Goal: Information Seeking & Learning: Find specific fact

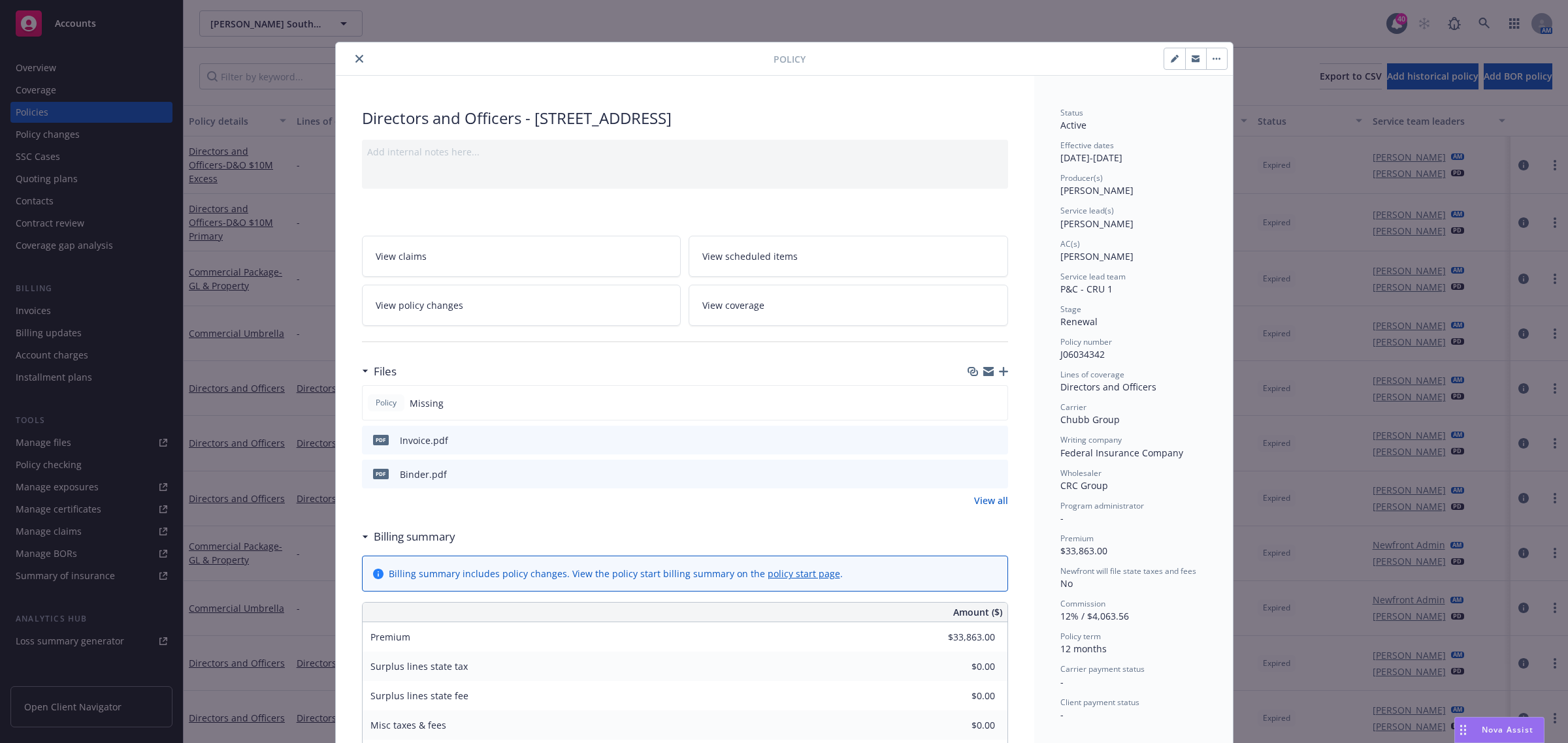
scroll to position [39, 0]
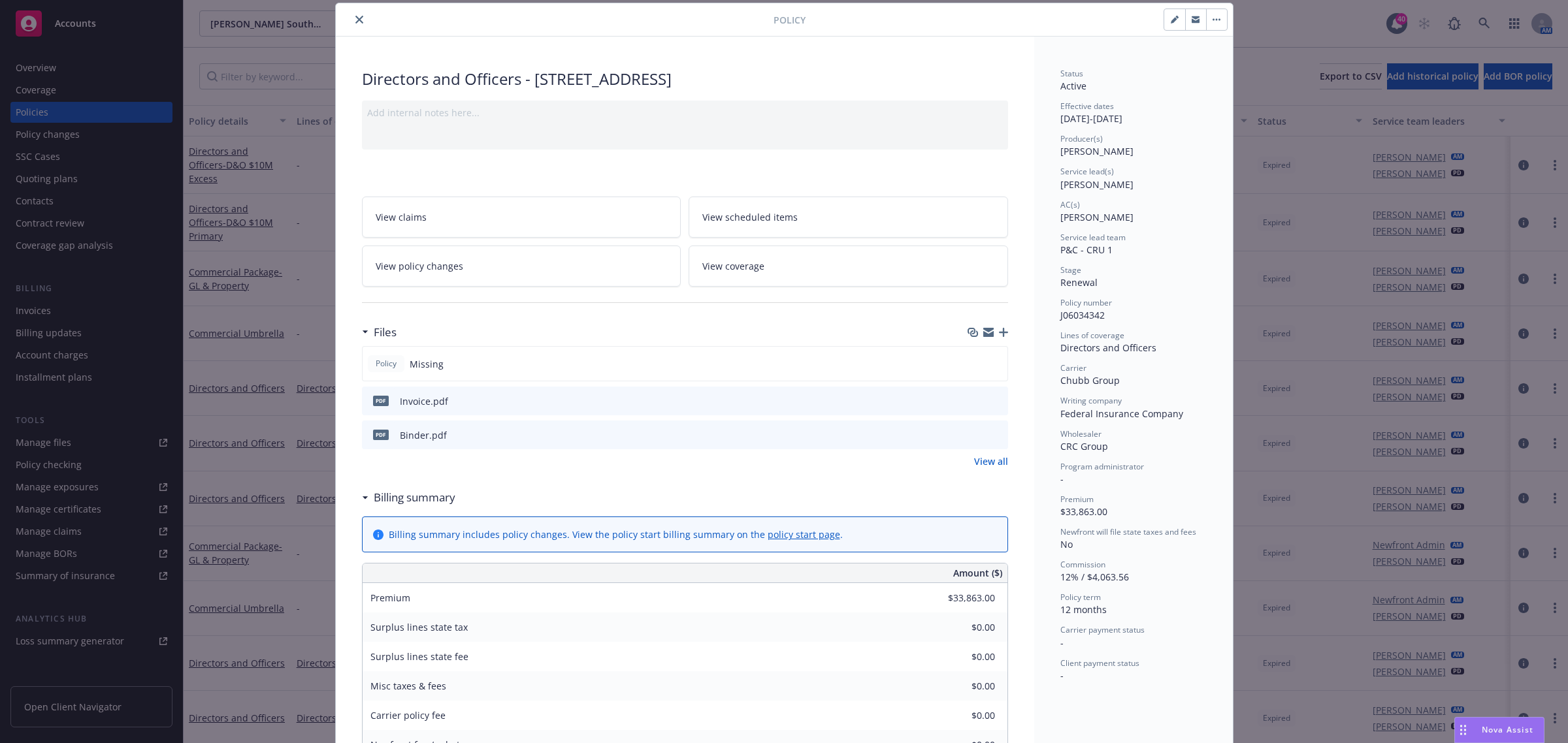
click at [355, 17] on icon "close" at bounding box center [359, 19] width 8 height 8
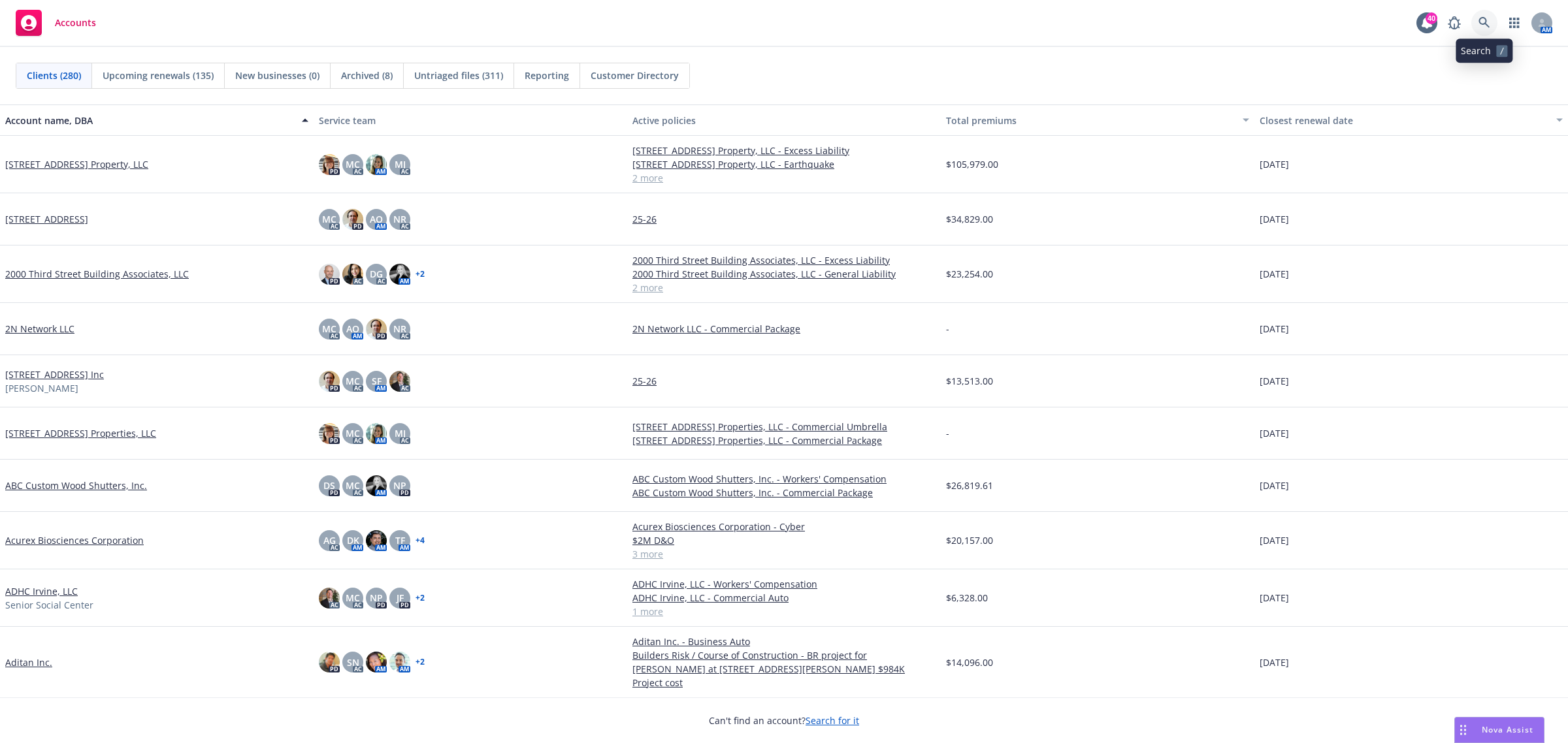
click at [1490, 24] on icon at bounding box center [1484, 23] width 12 height 12
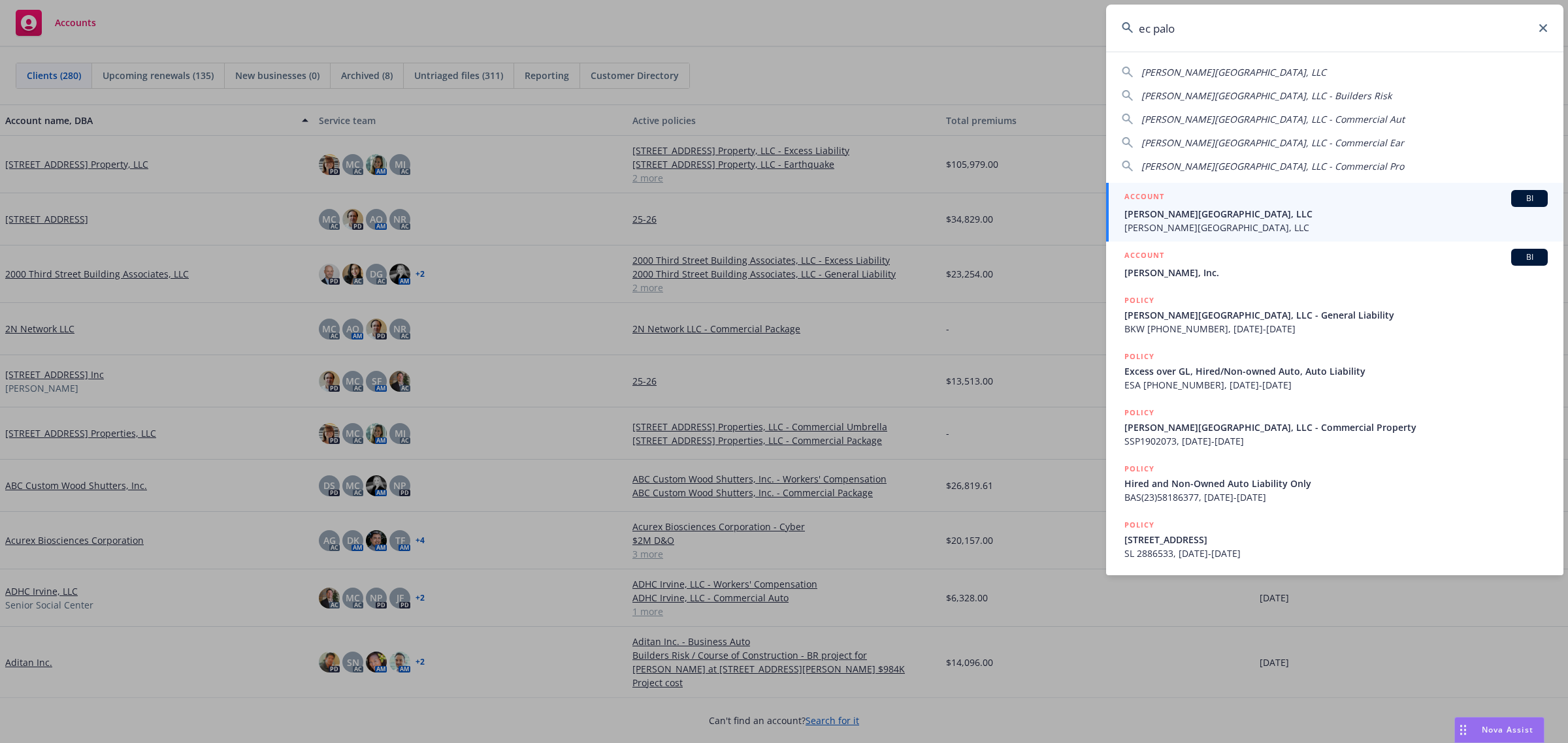
type input "ec palo"
click at [1224, 221] on span "EC Palomar Retail Center, LLC" at bounding box center [1336, 227] width 423 height 14
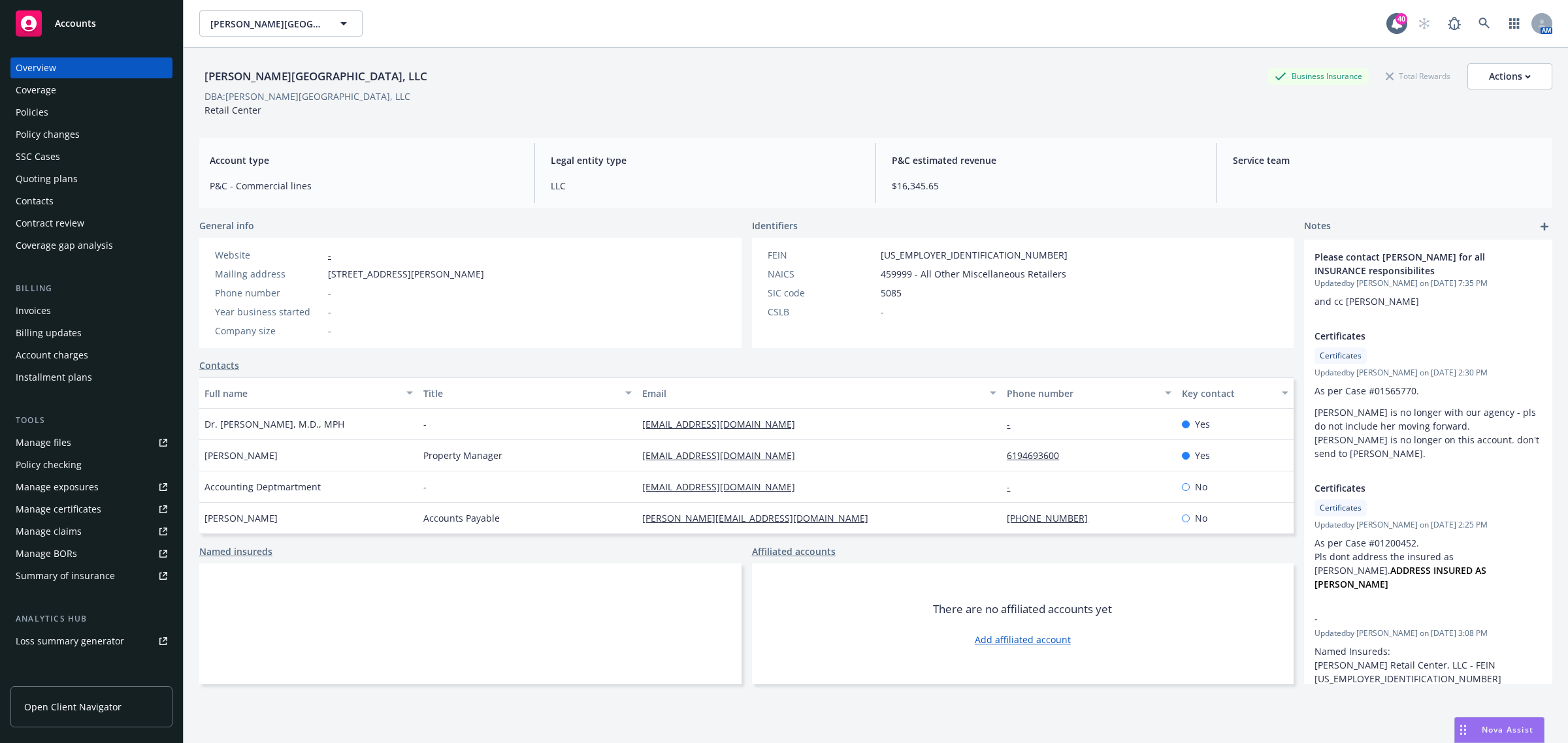
click at [70, 105] on div "Policies" at bounding box center [91, 112] width 152 height 21
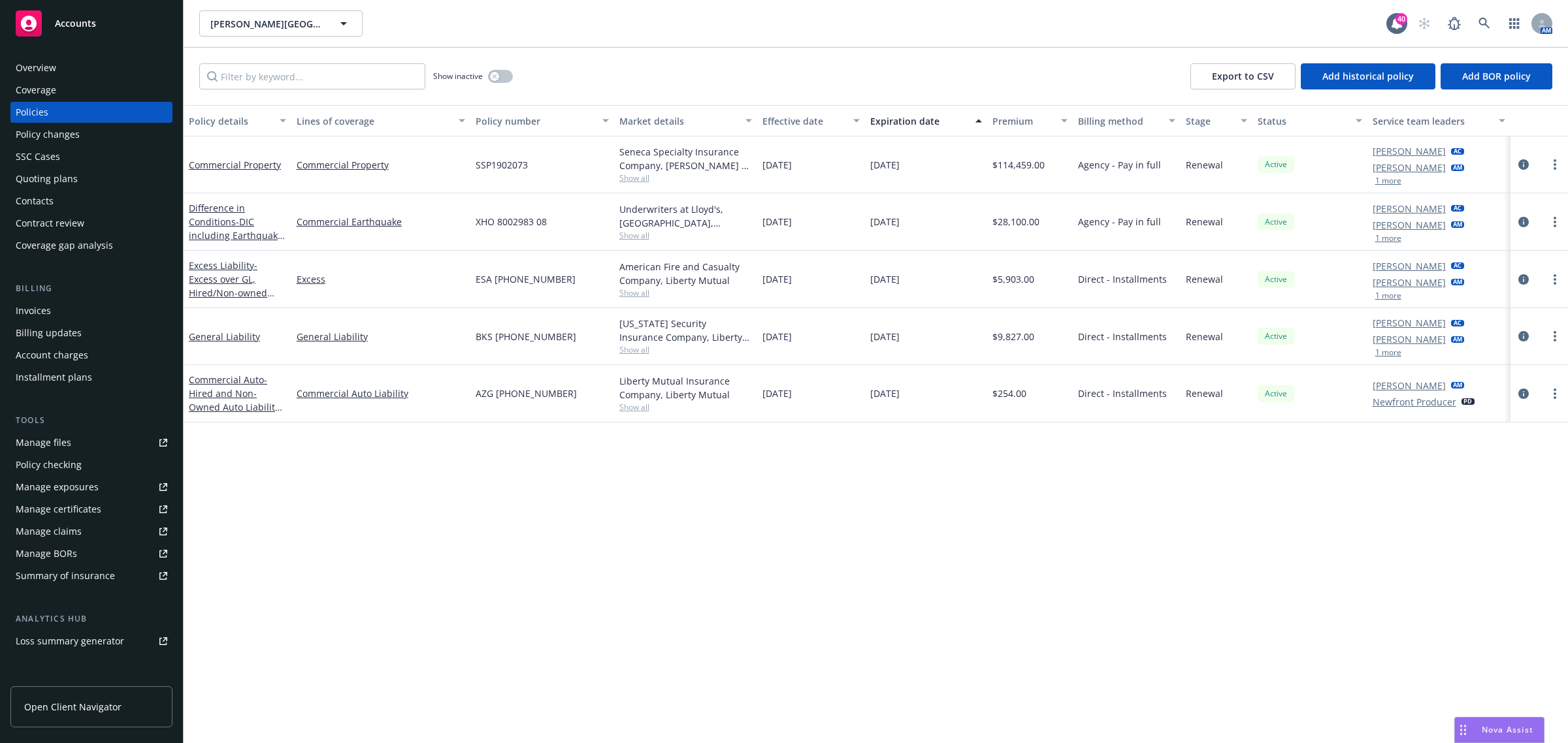
click at [58, 181] on div "Quoting plans" at bounding box center [47, 179] width 62 height 21
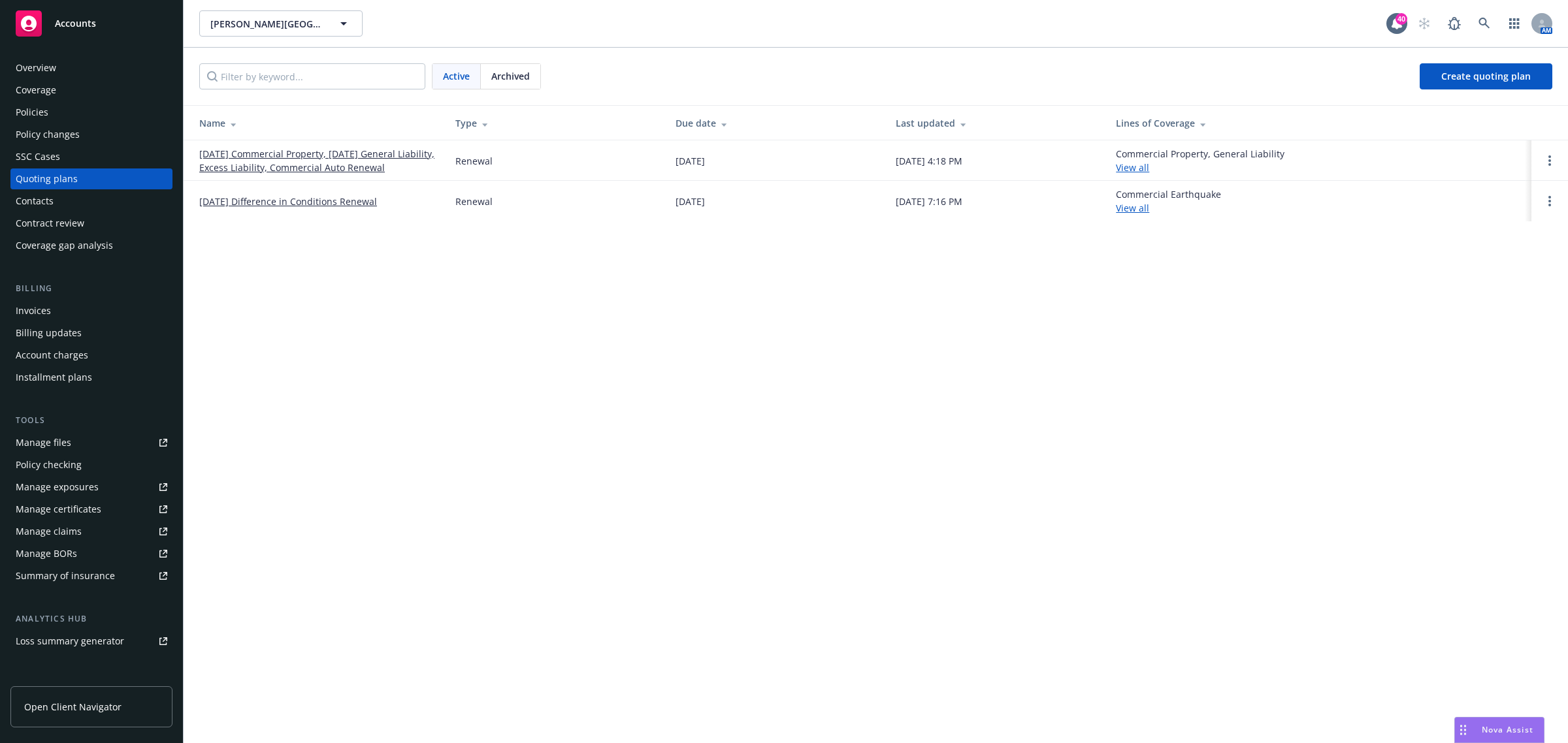
click at [275, 165] on link "09/18/25 Commercial Property, 09/04/25 General Liability, Excess Liability, Com…" at bounding box center [317, 161] width 235 height 27
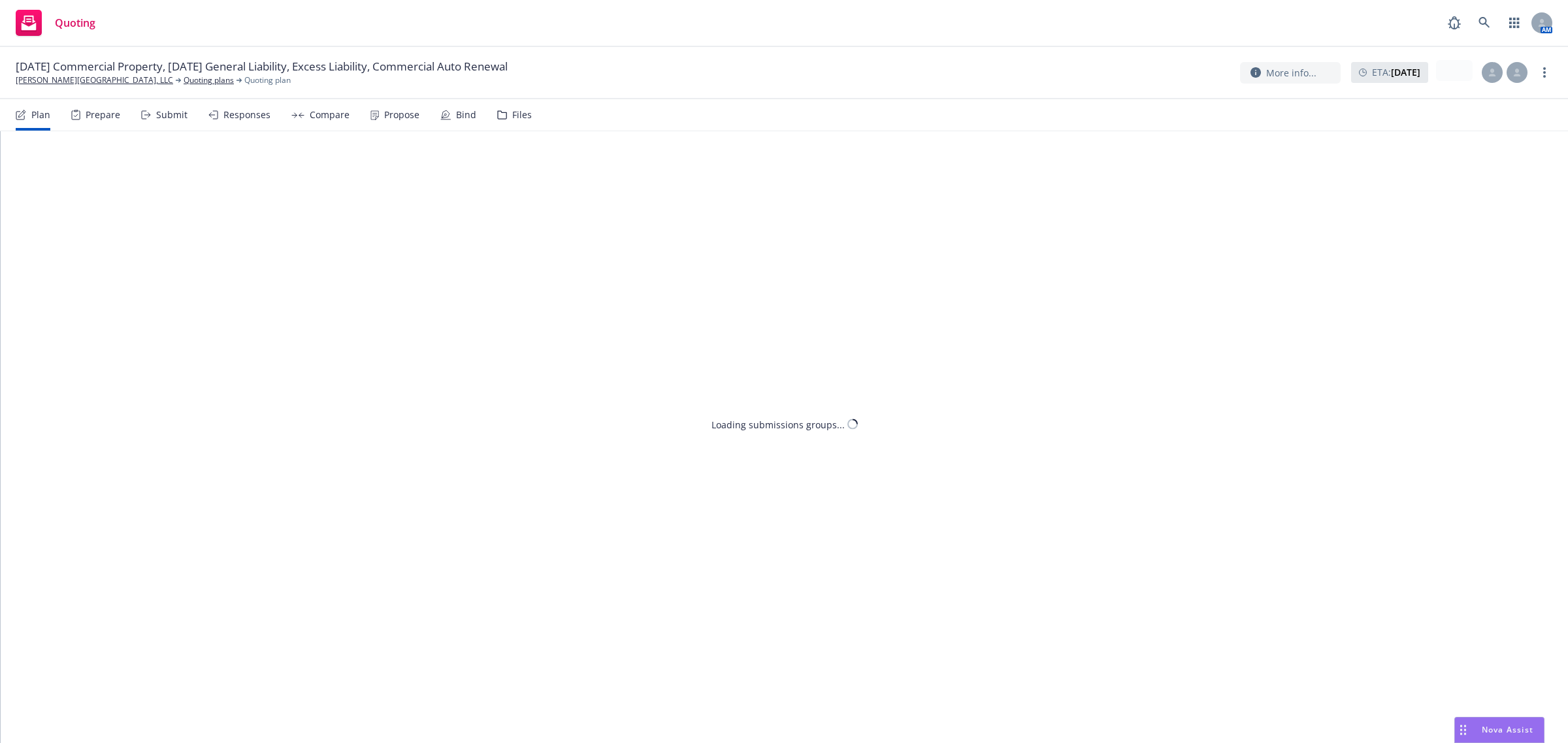
click at [458, 115] on div "Bind" at bounding box center [466, 115] width 20 height 10
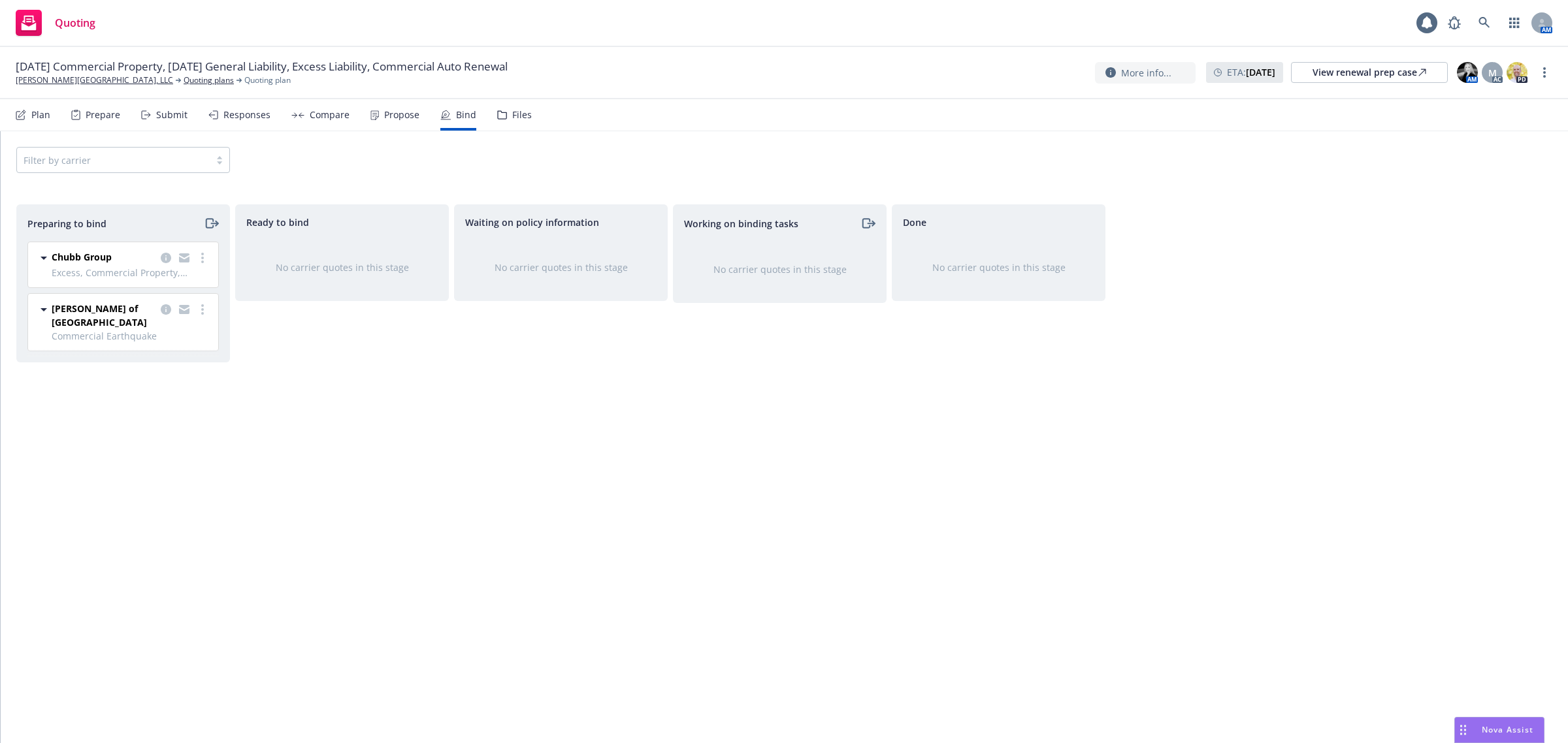
click at [402, 120] on div "Propose" at bounding box center [402, 115] width 36 height 10
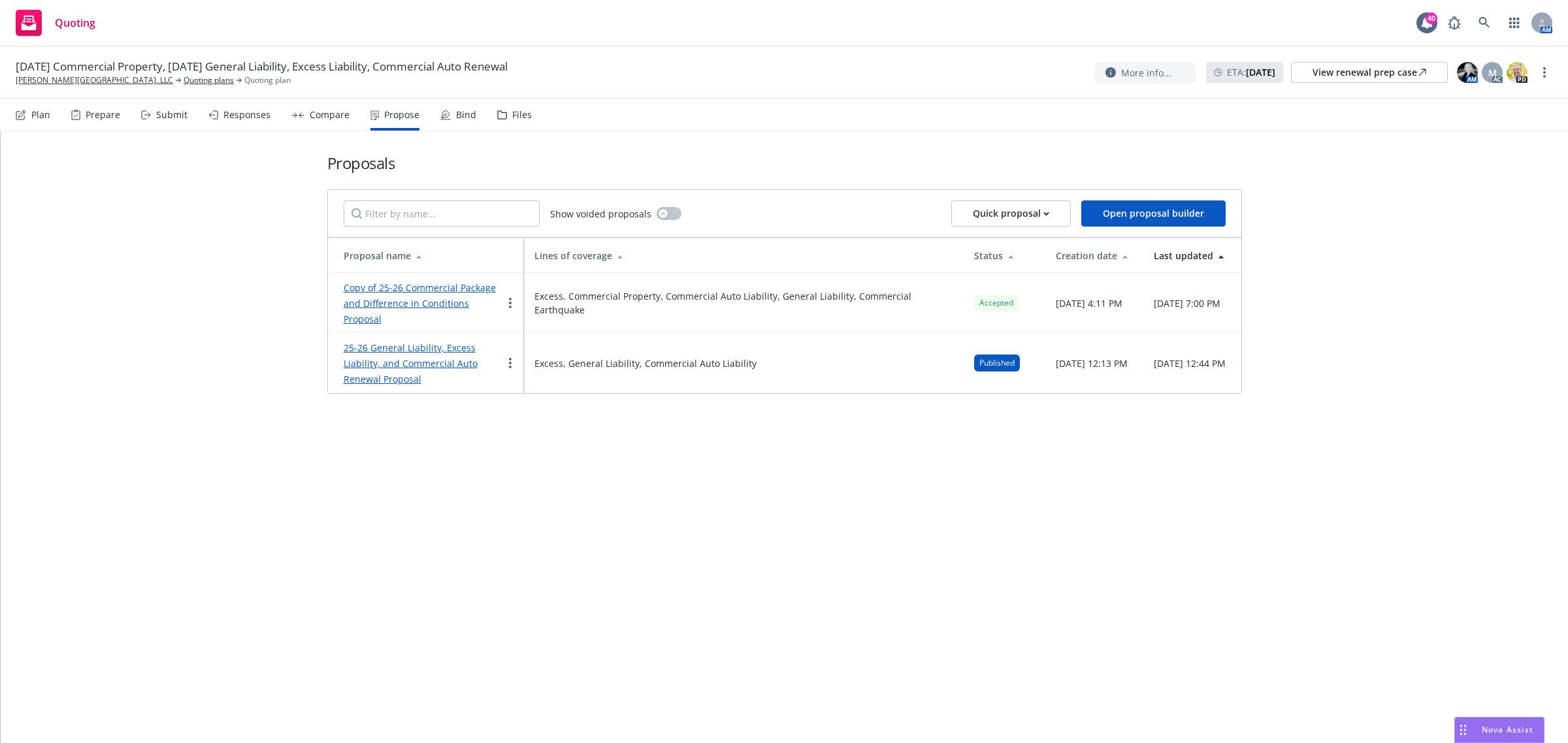
click at [442, 113] on icon at bounding box center [446, 114] width 8 height 8
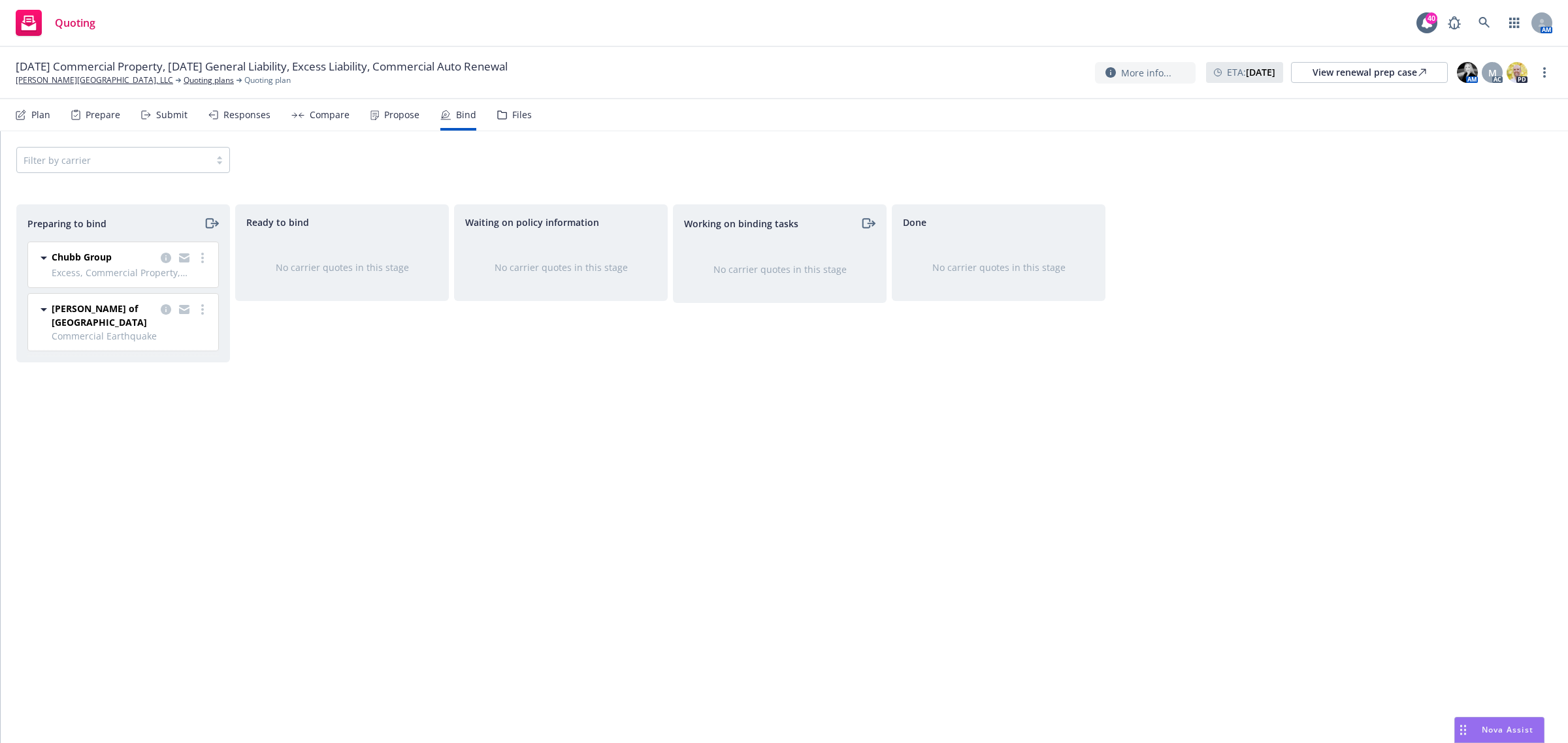
click at [86, 253] on span "Chubb Group" at bounding box center [81, 257] width 60 height 14
click at [201, 253] on icon "more" at bounding box center [203, 258] width 3 height 10
click at [370, 120] on div "Propose" at bounding box center [395, 115] width 49 height 31
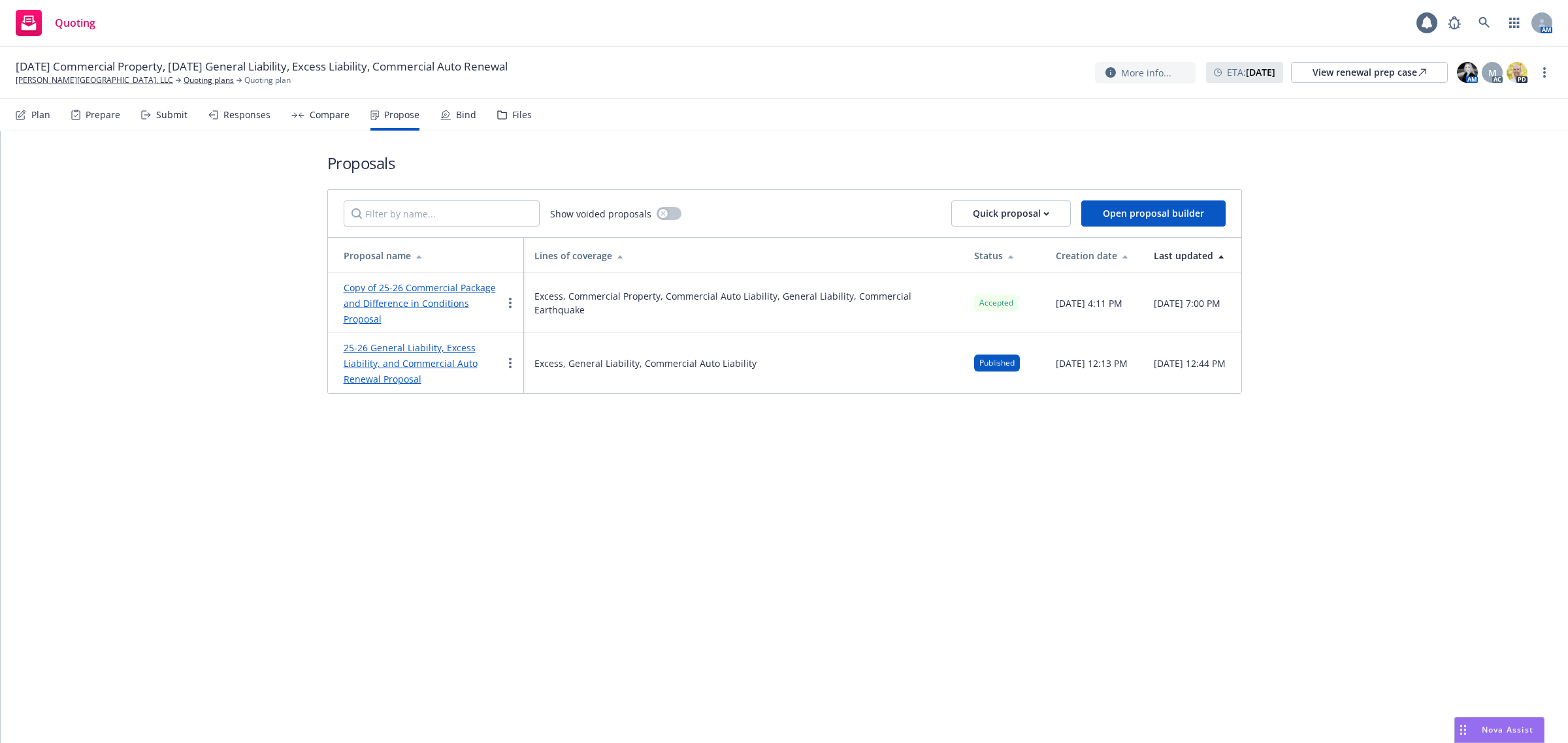
click at [381, 286] on link "Copy of 25-26 Commercial Package and Difference in Conditions Proposal" at bounding box center [420, 303] width 153 height 44
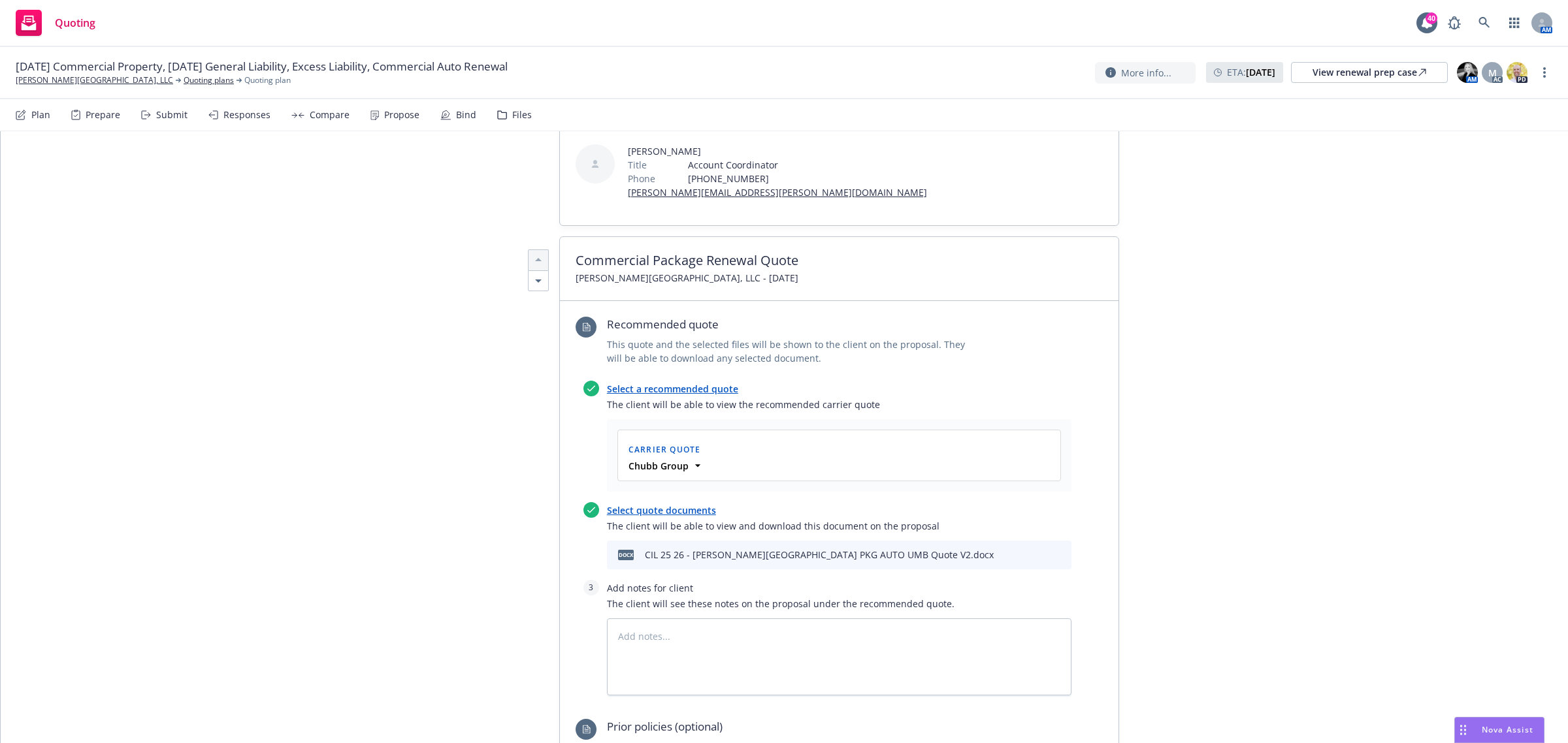
scroll to position [409, 0]
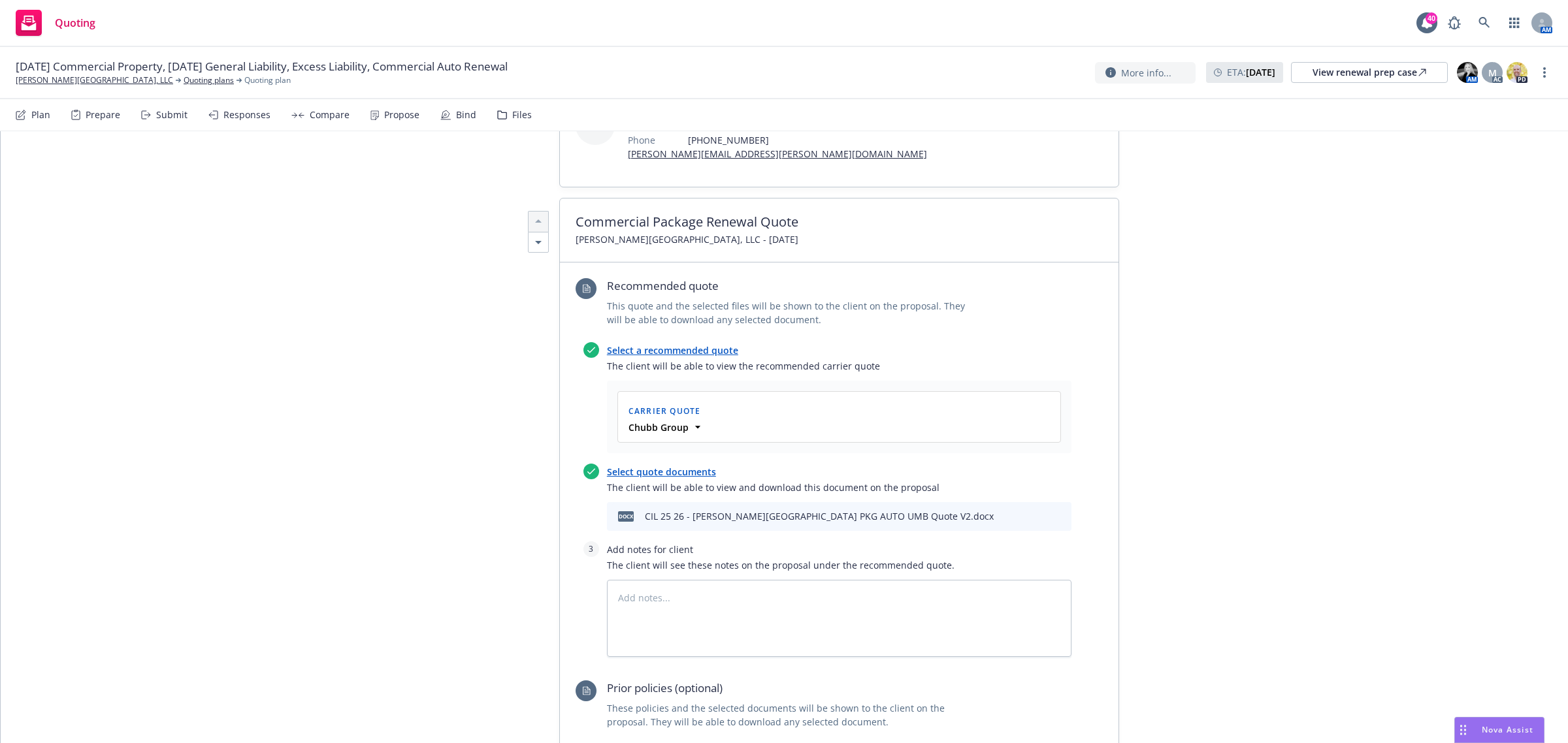
click at [1034, 511] on icon "preview file" at bounding box center [1039, 516] width 12 height 9
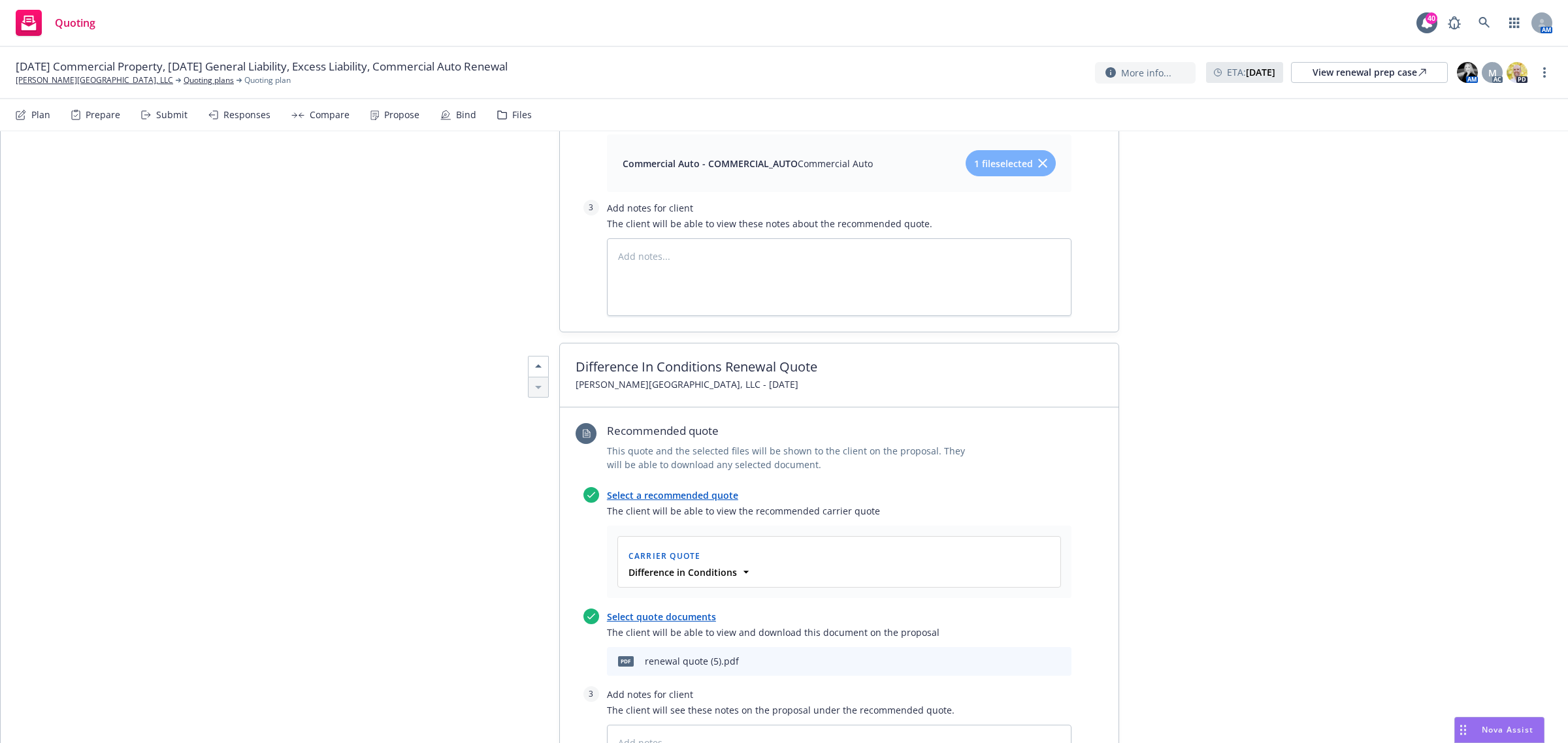
scroll to position [1878, 0]
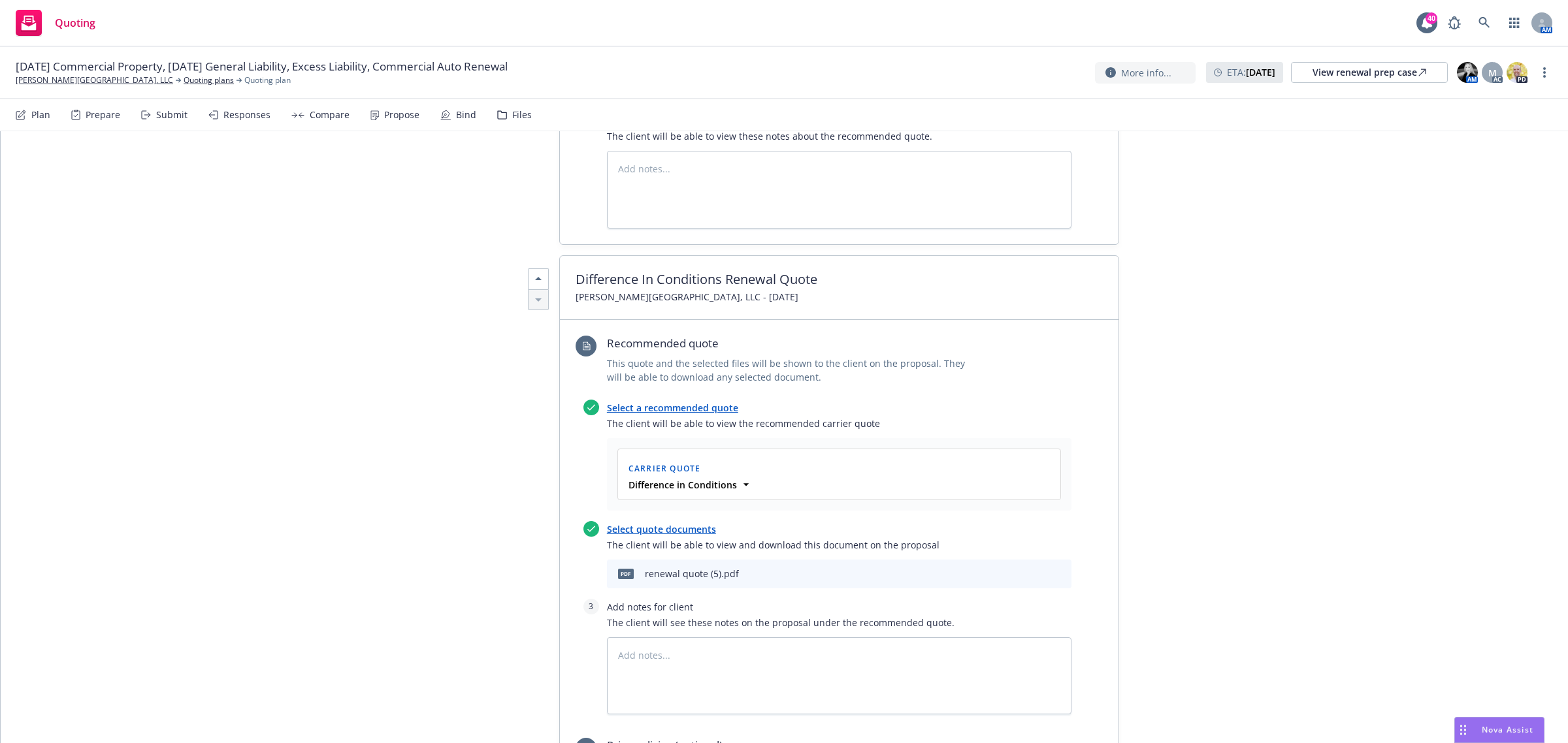
click at [1033, 569] on icon "preview file" at bounding box center [1039, 574] width 12 height 9
type textarea "x"
click at [96, 81] on link "[PERSON_NAME][GEOGRAPHIC_DATA], LLC" at bounding box center [94, 81] width 158 height 12
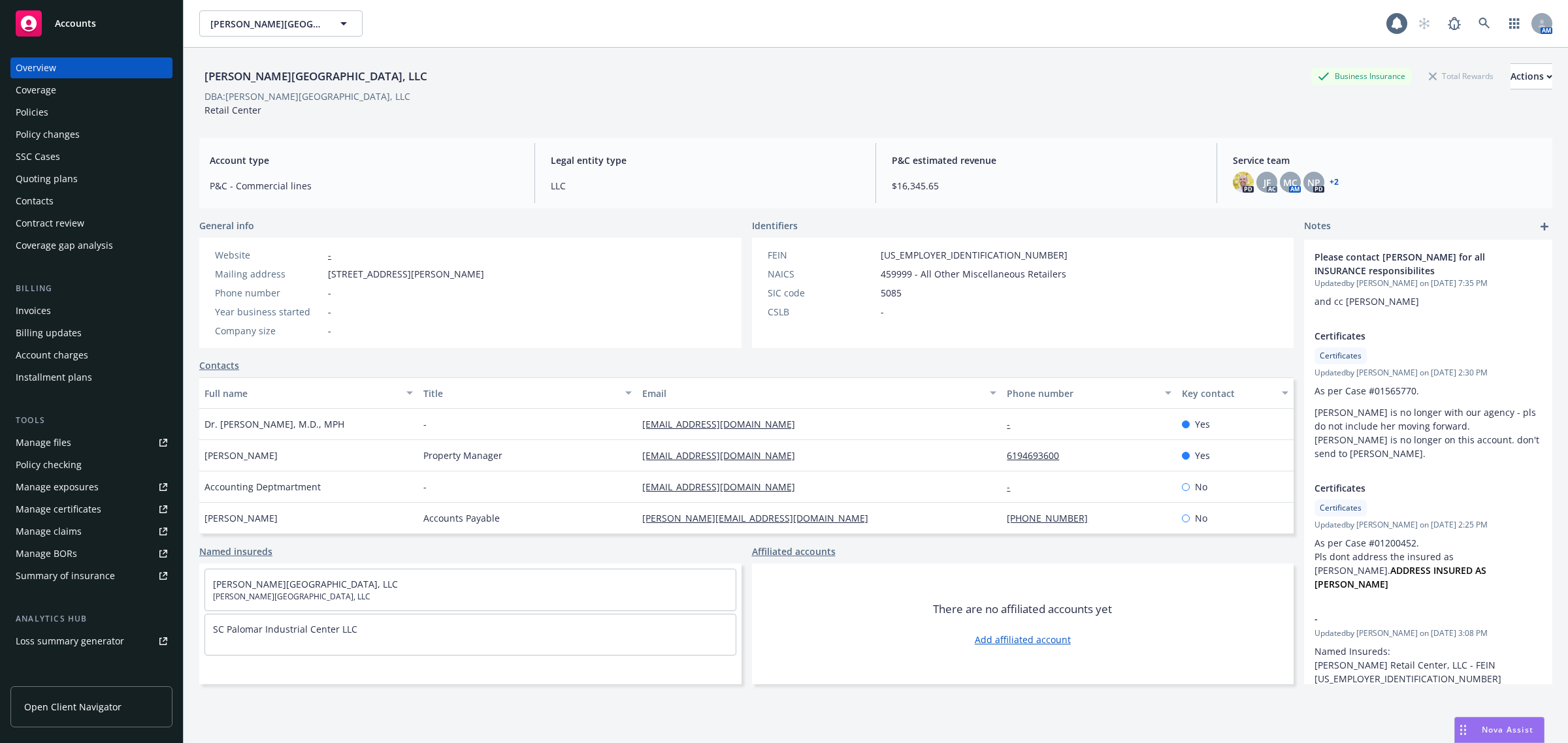
click at [74, 104] on div "Policies" at bounding box center [91, 112] width 152 height 21
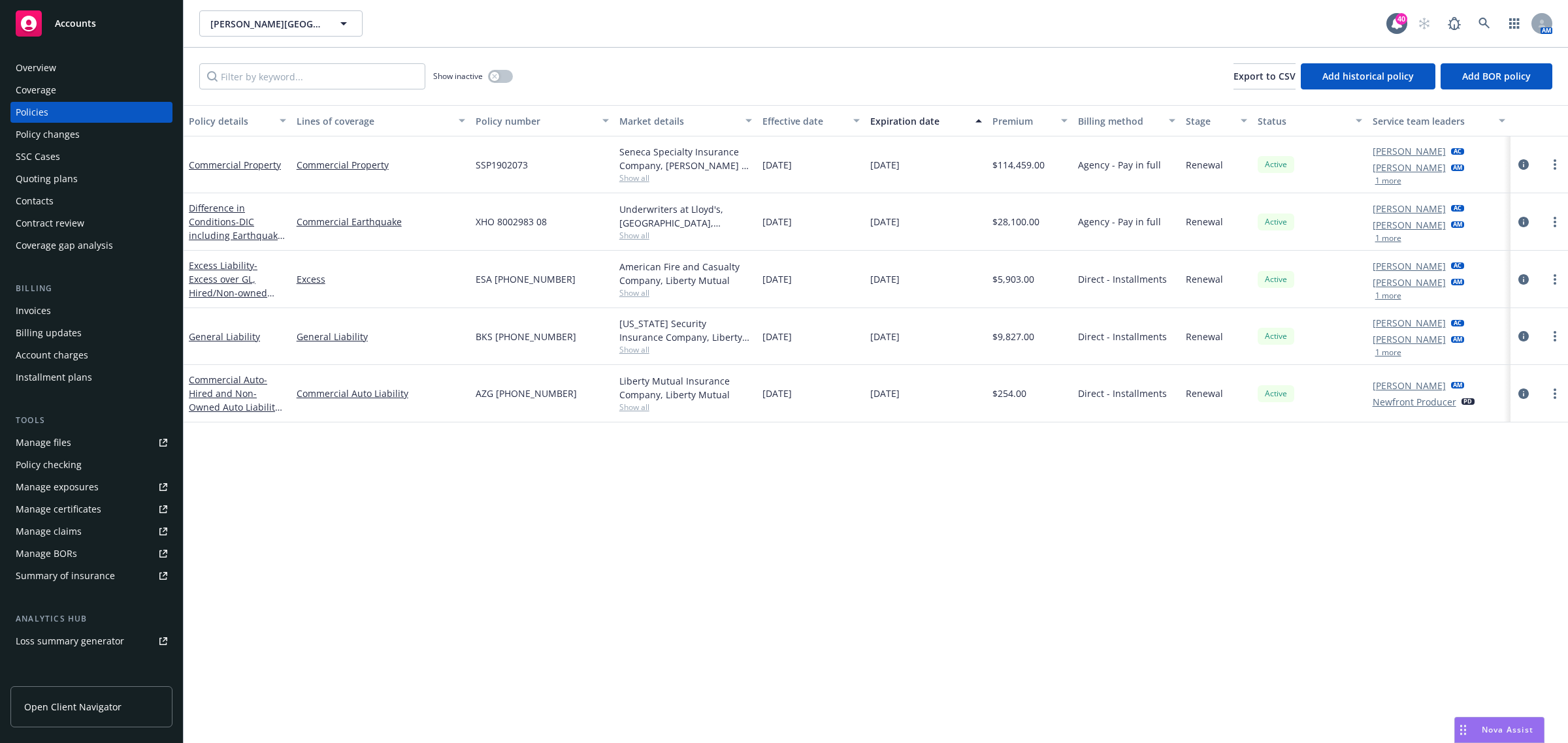
click at [634, 406] on span "Show all" at bounding box center [686, 407] width 133 height 11
click at [632, 349] on span "Show all" at bounding box center [686, 349] width 133 height 11
click at [629, 292] on span "Show all" at bounding box center [686, 292] width 133 height 11
click at [643, 238] on span "Show all" at bounding box center [686, 235] width 133 height 11
click at [643, 180] on span "Show all" at bounding box center [686, 178] width 133 height 11
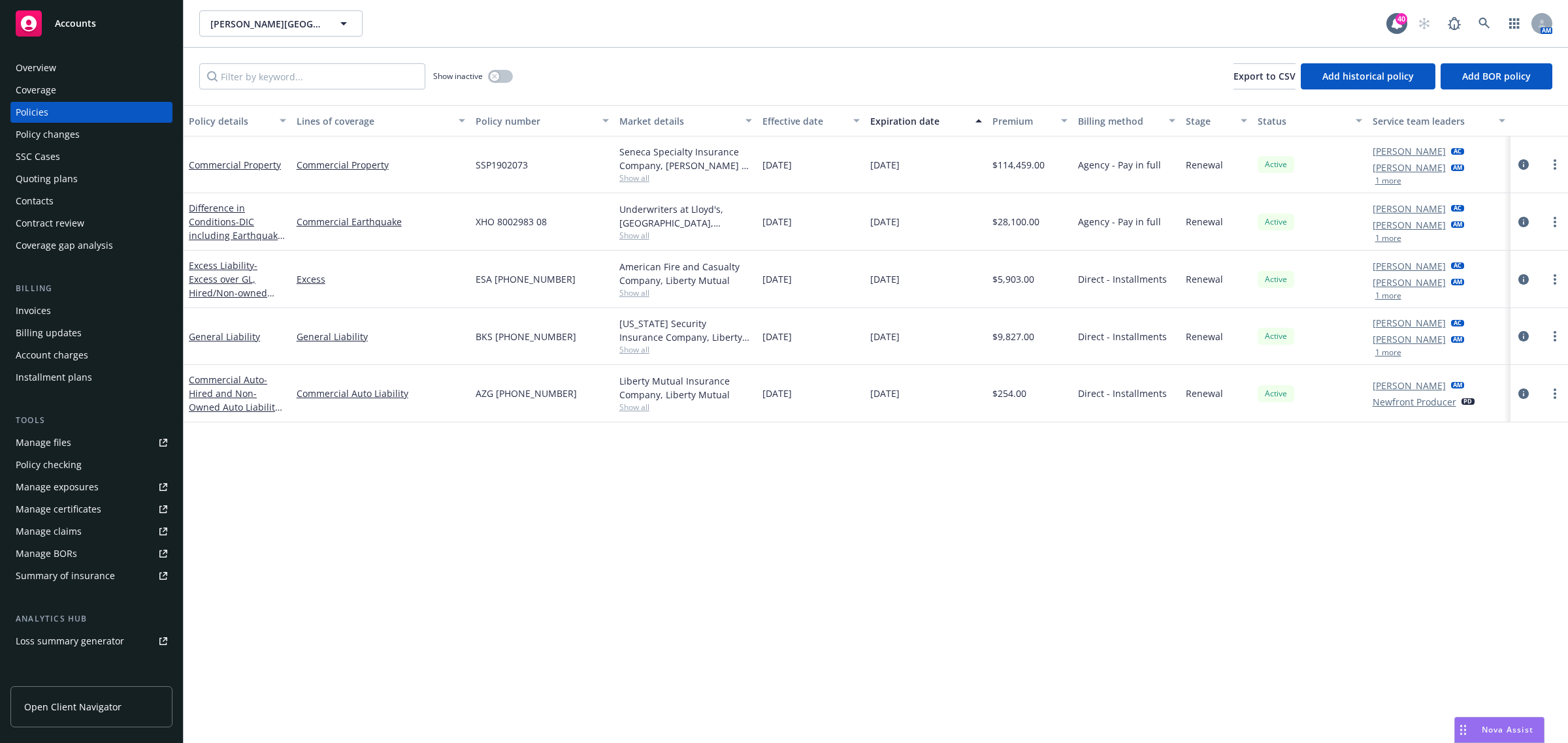
click at [526, 465] on div "Policy details Lines of coverage Policy number Market details Effective date Ex…" at bounding box center [876, 424] width 1384 height 639
click at [637, 350] on span "Show all" at bounding box center [686, 349] width 133 height 11
drag, startPoint x: 104, startPoint y: 69, endPoint x: 50, endPoint y: 69, distance: 54.0
click at [104, 69] on div "Overview" at bounding box center [91, 68] width 152 height 21
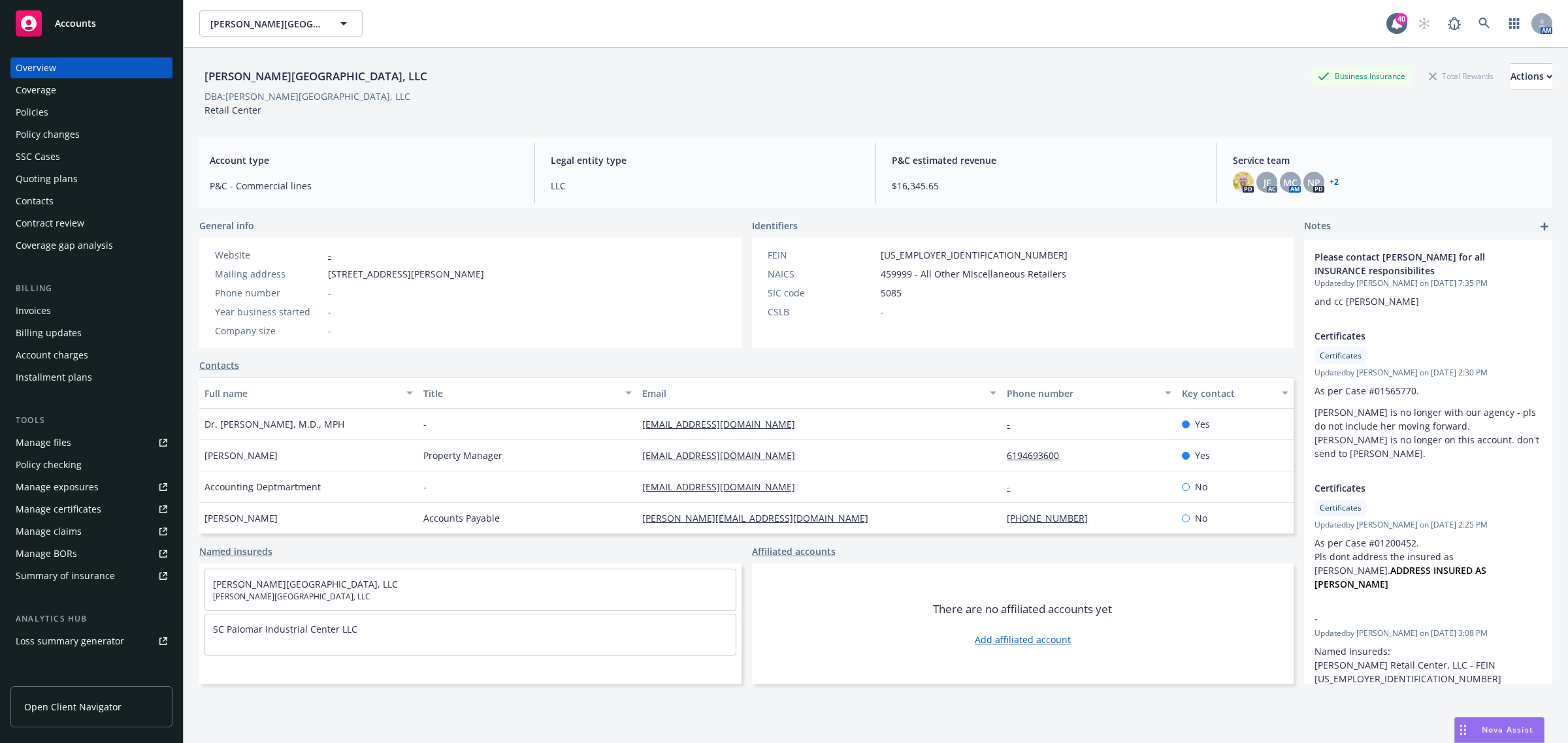
click at [429, 275] on span "10721 Treena St Ste 200, San Diego, CA, 92131" at bounding box center [406, 274] width 156 height 14
drag, startPoint x: 526, startPoint y: 271, endPoint x: 326, endPoint y: 276, distance: 200.1
click at [326, 276] on div "Mailing address 10721 Treena St Ste 200, San Diego, CA, 92131" at bounding box center [349, 274] width 280 height 14
copy span "10721 Treena St Ste 200, San Diego, CA, 92131"
drag, startPoint x: 389, startPoint y: 79, endPoint x: 206, endPoint y: 87, distance: 183.2
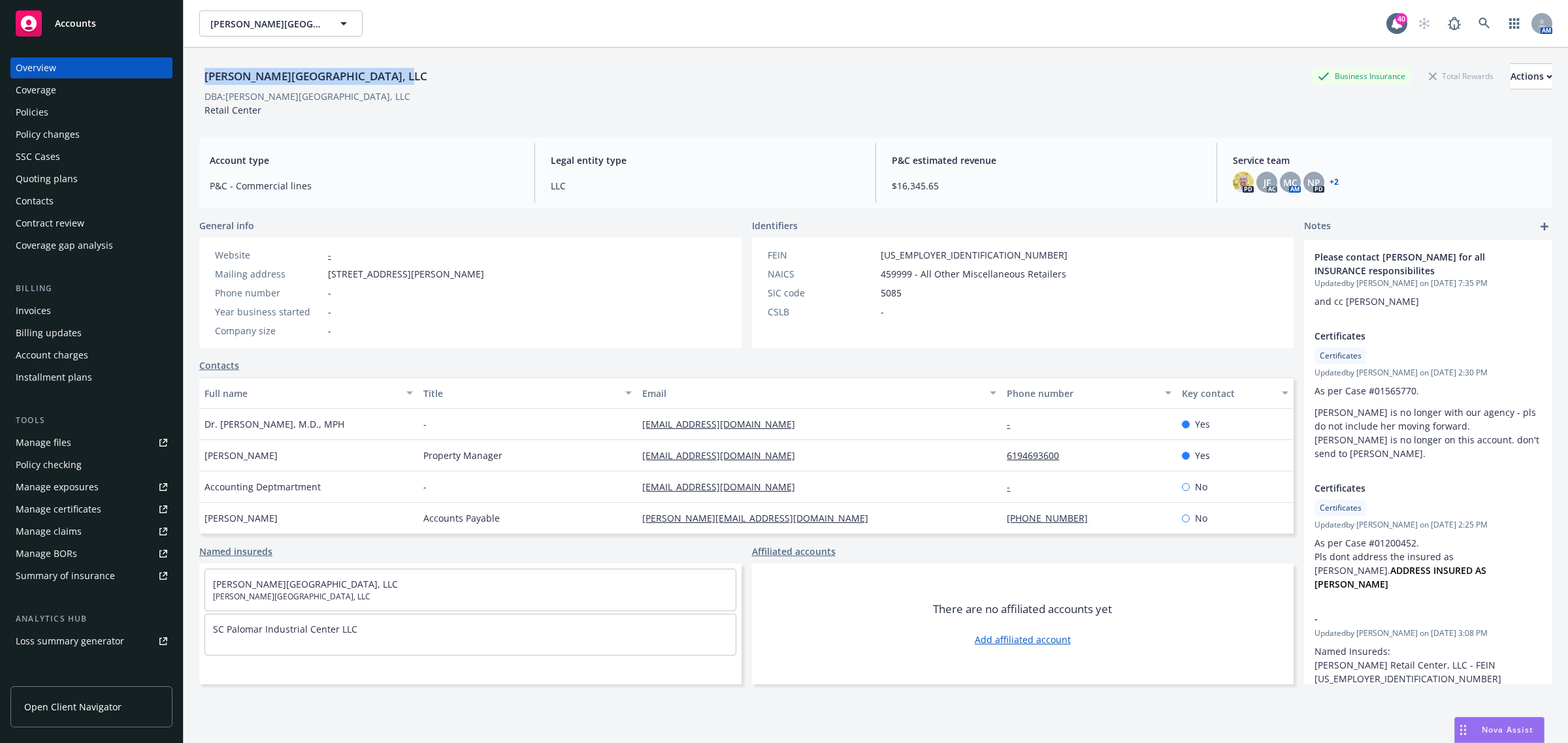
click at [206, 87] on div "EC Palomar Industrial Center, LLC Business Insurance Total Rewards Actions" at bounding box center [876, 76] width 1353 height 26
copy div "[PERSON_NAME][GEOGRAPHIC_DATA], LLC"
drag, startPoint x: 62, startPoint y: 110, endPoint x: 47, endPoint y: 118, distance: 17.0
click at [62, 110] on div "Policies" at bounding box center [91, 112] width 152 height 21
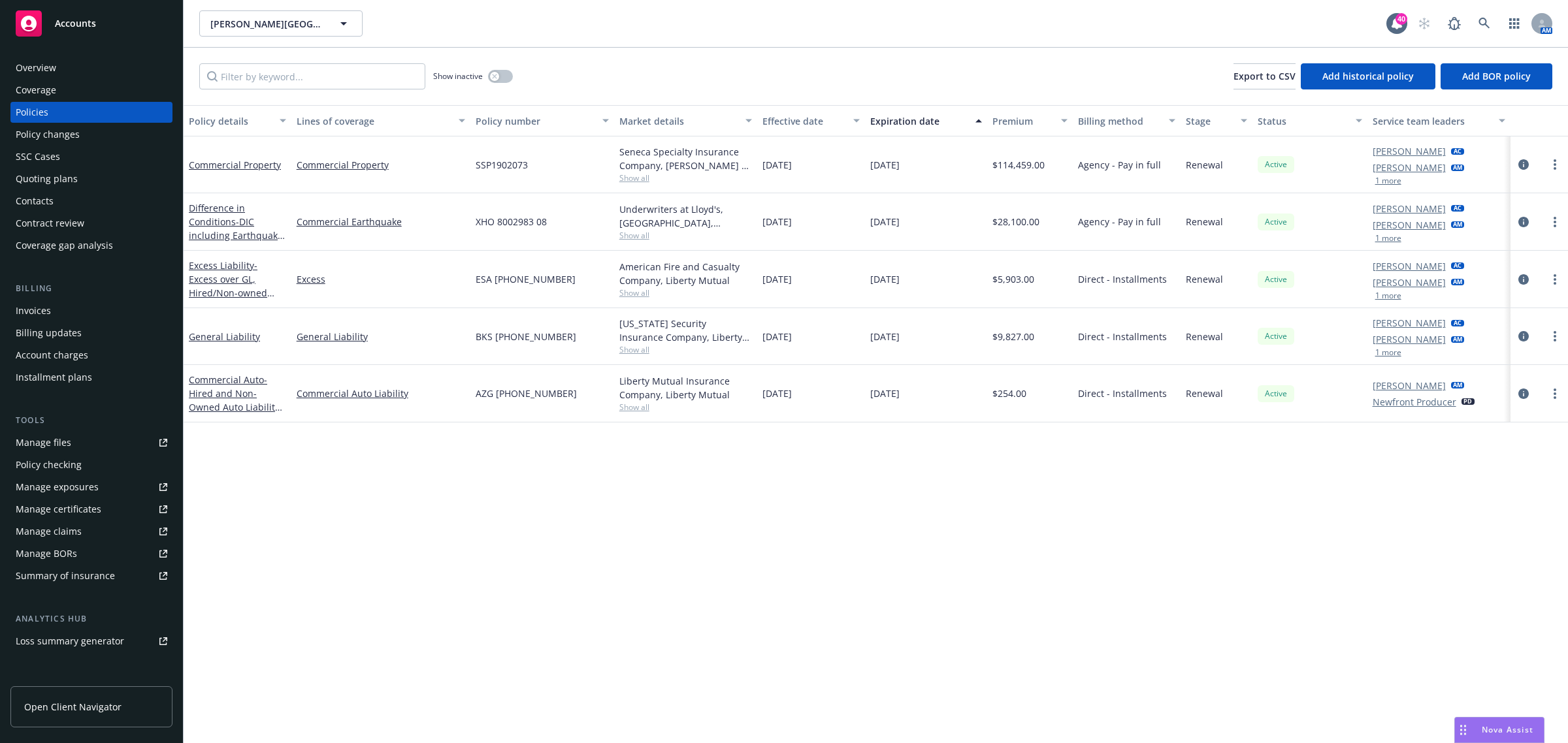
drag, startPoint x: 566, startPoint y: 286, endPoint x: 472, endPoint y: 294, distance: 94.3
click at [472, 294] on div "ESA (26) 58 18 63 77" at bounding box center [543, 280] width 144 height 58
copy span "ESA (26) 58 18 63 77"
click at [634, 296] on span "Show all" at bounding box center [686, 292] width 133 height 11
drag, startPoint x: 575, startPoint y: 366, endPoint x: 498, endPoint y: 370, distance: 77.1
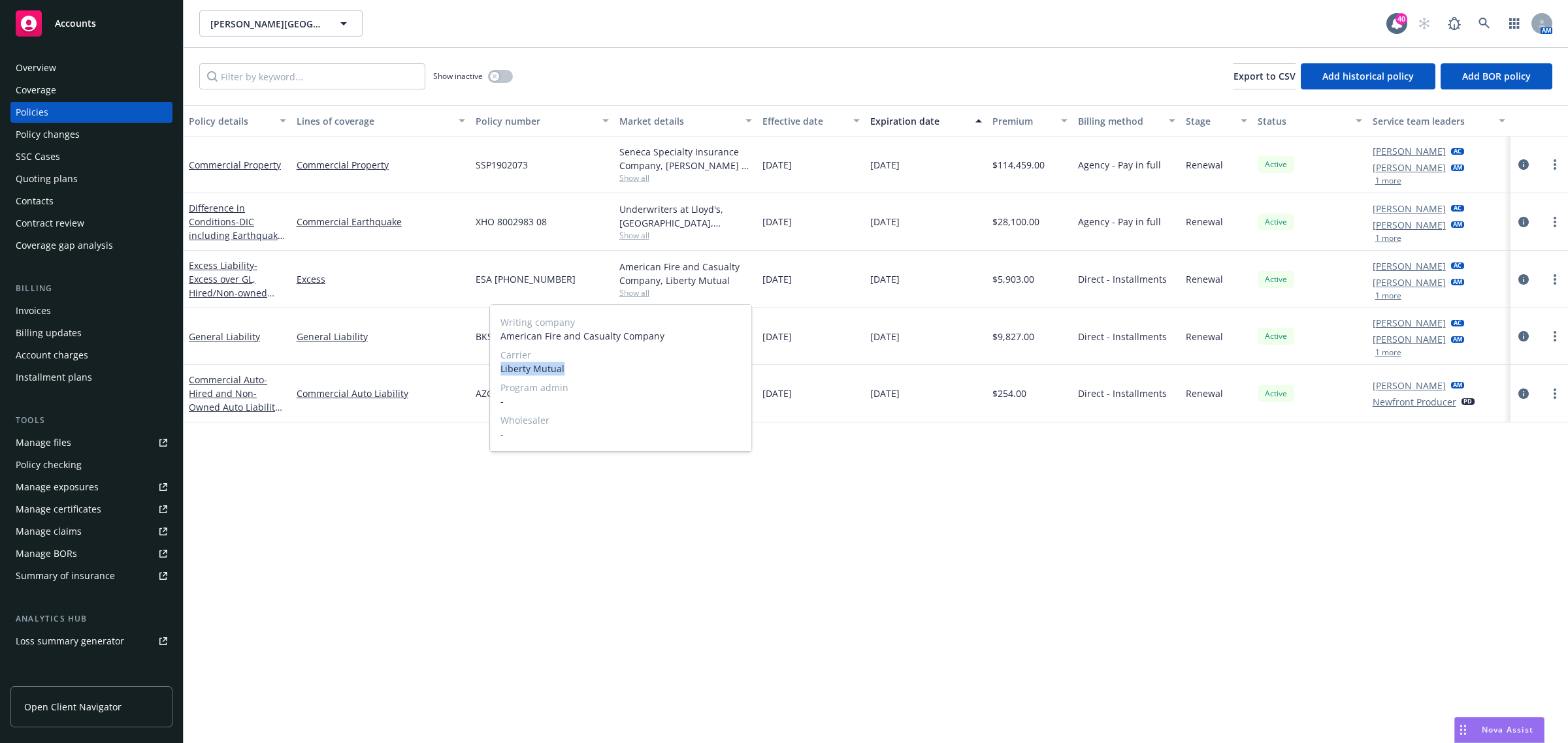
click at [498, 370] on div "Writing company American Fire and Casualty Company Carrier Liberty Mutual Progr…" at bounding box center [620, 378] width 261 height 147
copy span "Liberty Mutual"
click at [422, 462] on div "Policy details Lines of coverage Policy number Market details Effective date Ex…" at bounding box center [876, 424] width 1384 height 639
drag, startPoint x: 397, startPoint y: 340, endPoint x: 287, endPoint y: 346, distance: 110.2
click at [296, 344] on div "General Liability" at bounding box center [381, 337] width 179 height 57
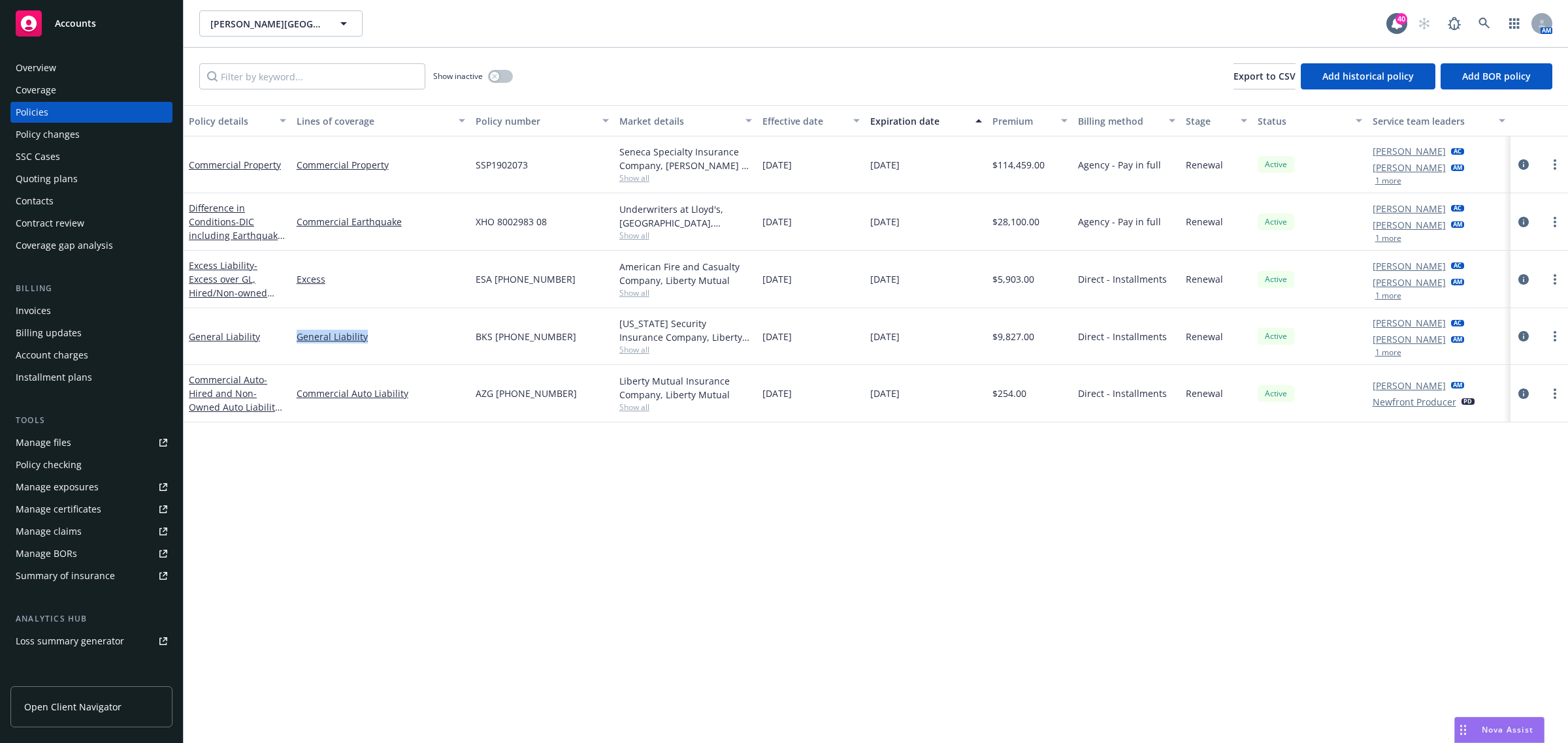
copy link "General Liability"
drag, startPoint x: 566, startPoint y: 337, endPoint x: 454, endPoint y: 338, distance: 112.0
click at [454, 338] on div "General Liability General Liability BKS (26) 58 18 63 77 Ohio Security Insuranc…" at bounding box center [876, 337] width 1384 height 57
copy div "BKS (26) 58 18 63 77"
click at [557, 514] on div "Policy details Lines of coverage Policy number Market details Effective date Ex…" at bounding box center [876, 424] width 1384 height 639
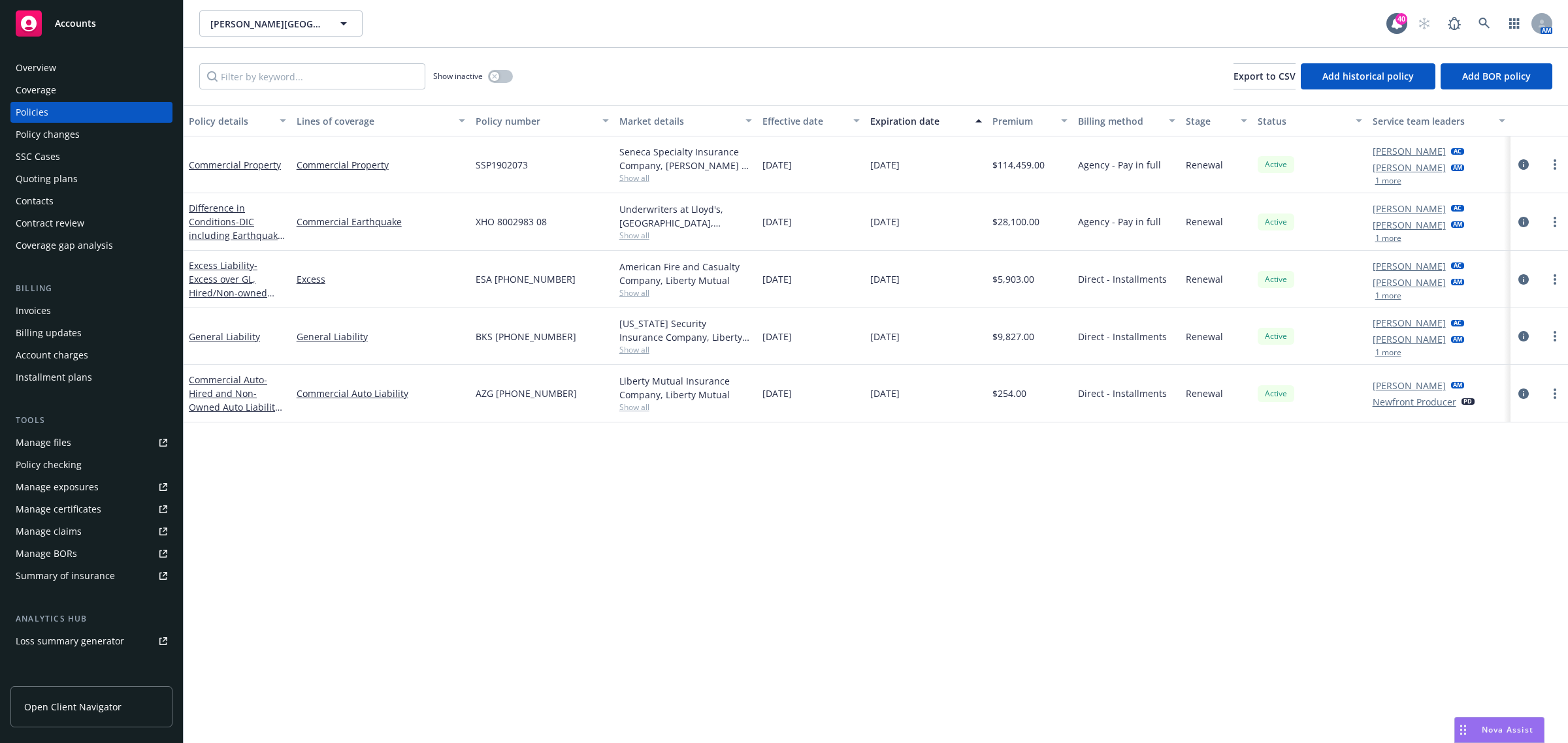
click at [634, 353] on span "Show all" at bounding box center [686, 349] width 133 height 11
drag, startPoint x: 402, startPoint y: 399, endPoint x: 415, endPoint y: 399, distance: 13.0
click at [402, 399] on link "Commercial Auto Liability" at bounding box center [381, 394] width 169 height 14
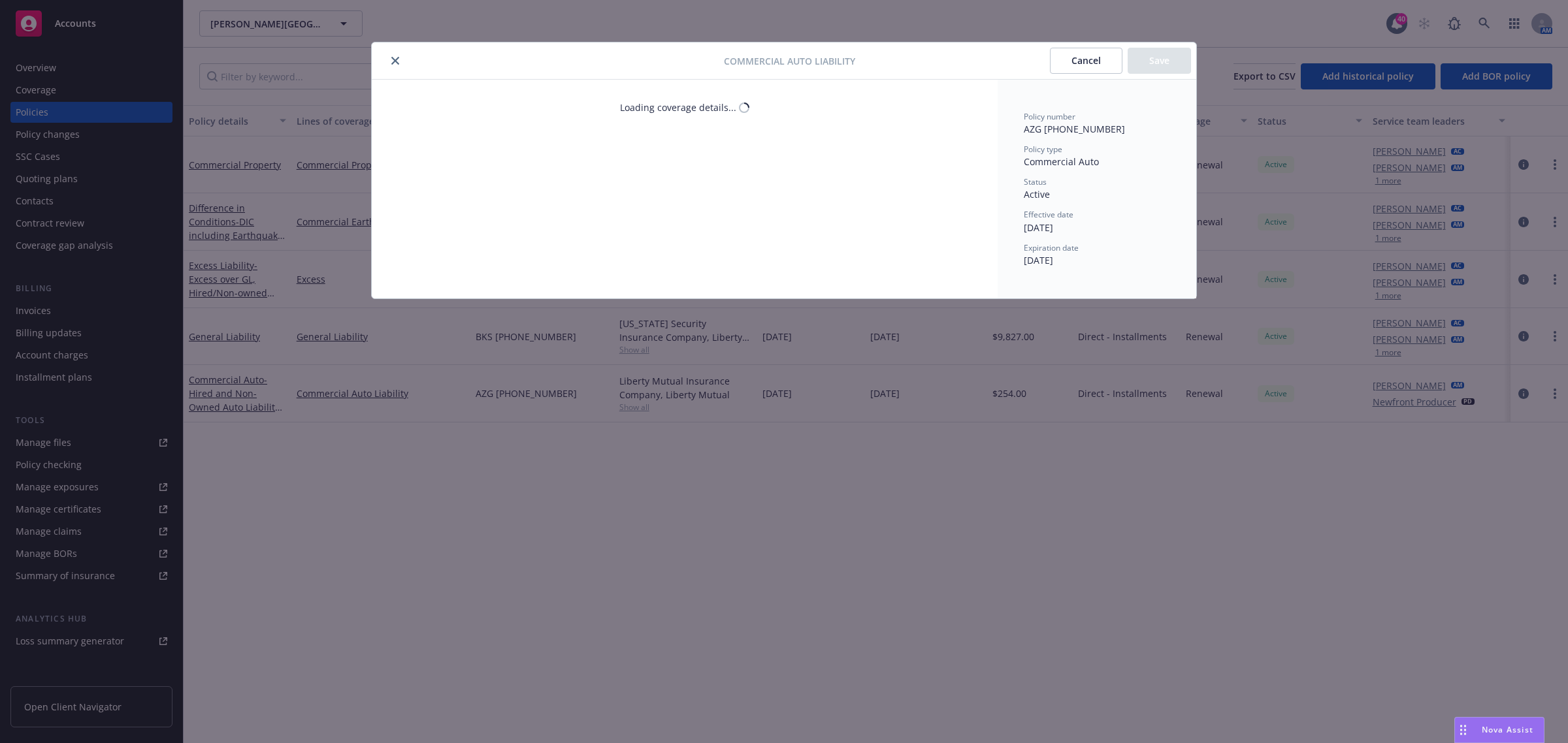
click at [396, 54] on button "close" at bounding box center [395, 60] width 16 height 16
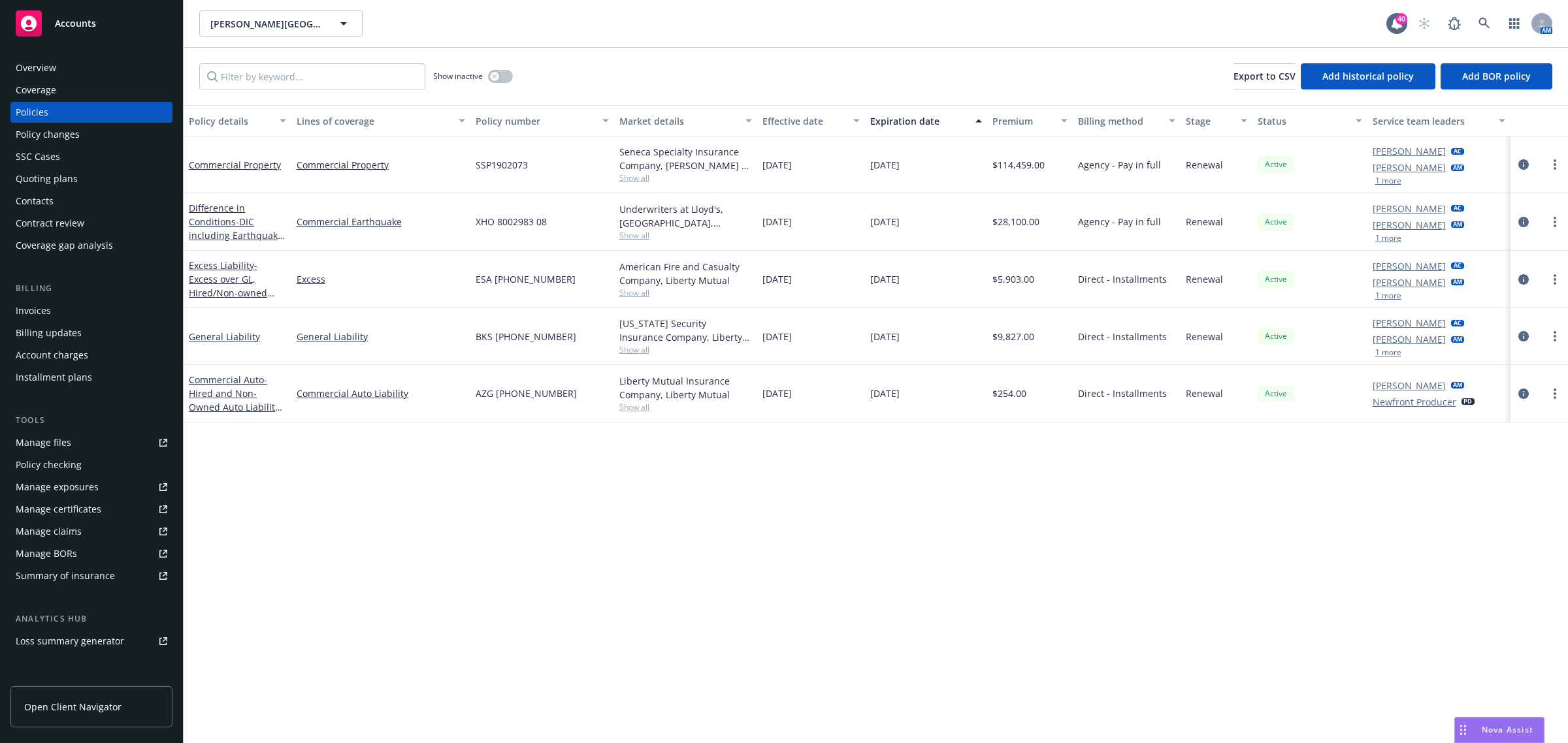
drag, startPoint x: 435, startPoint y: 409, endPoint x: 294, endPoint y: 395, distance: 141.7
click at [294, 395] on div "Commercial Auto Liability" at bounding box center [381, 394] width 179 height 58
drag, startPoint x: 582, startPoint y: 400, endPoint x: 476, endPoint y: 406, distance: 106.2
click at [476, 406] on div "AZG (26) 58 18 63 77" at bounding box center [543, 394] width 144 height 58
copy span "AZG (26) 58 18 63 77"
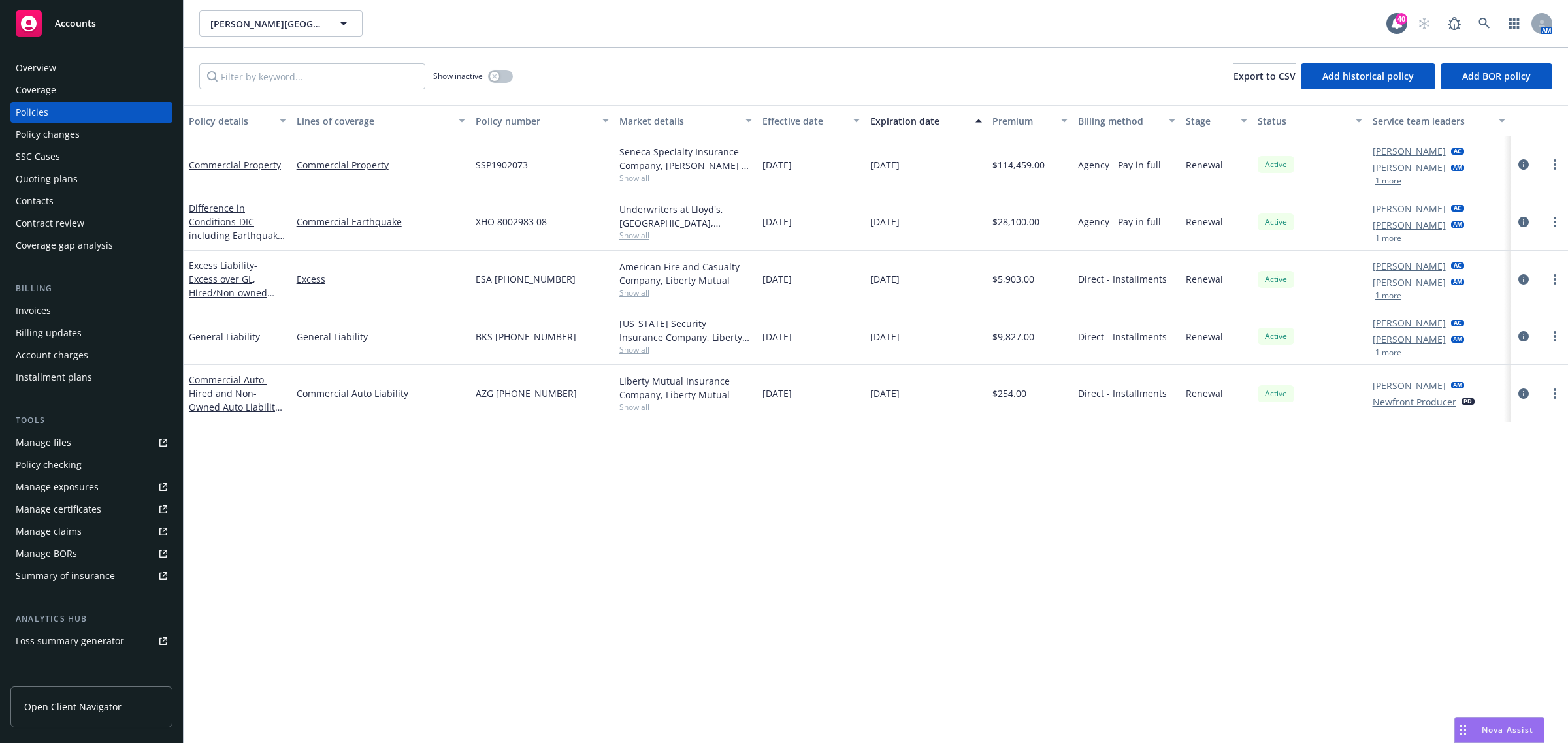
click at [65, 58] on div "Overview" at bounding box center [91, 68] width 152 height 21
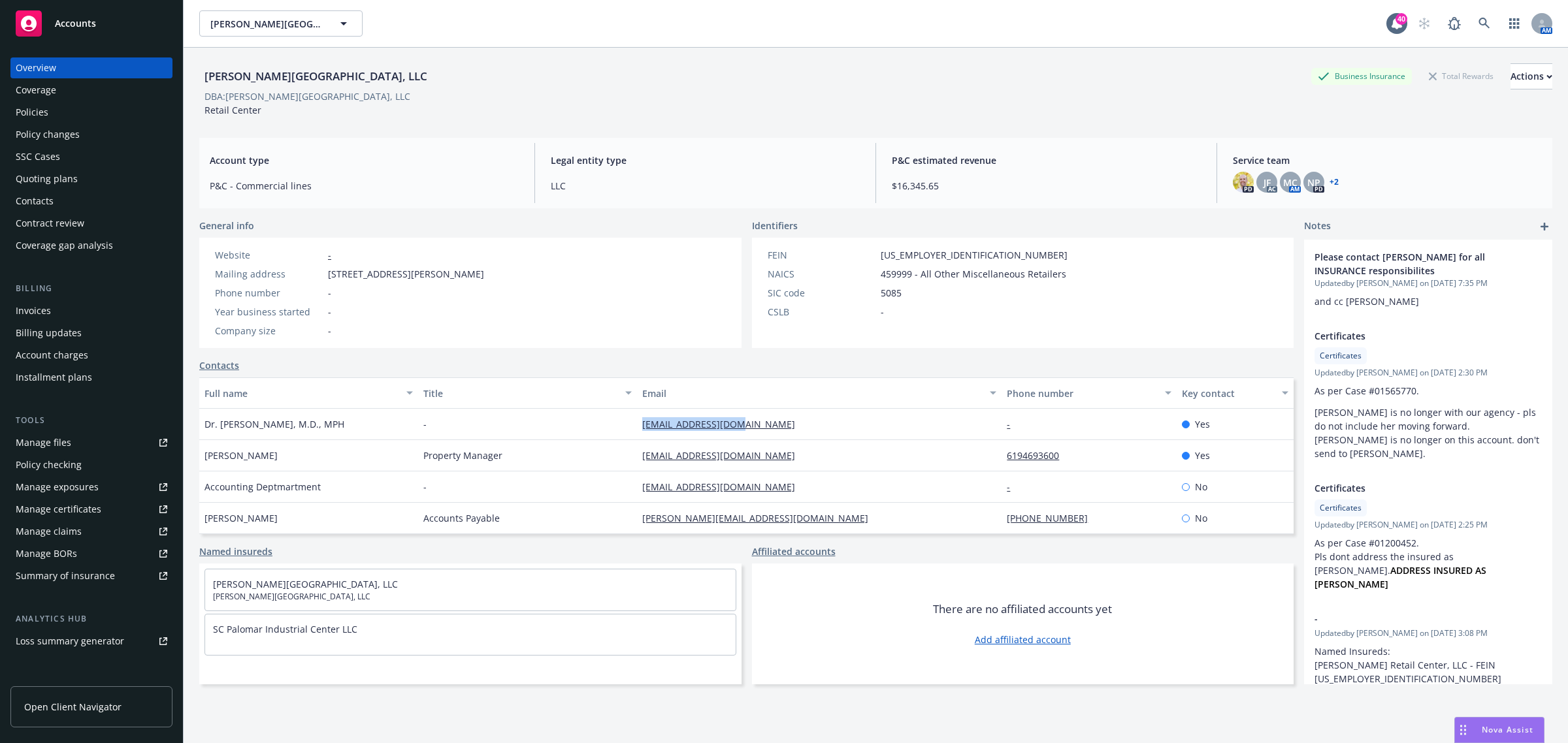
drag, startPoint x: 817, startPoint y: 437, endPoint x: 621, endPoint y: 414, distance: 197.3
click at [621, 414] on div "Dr. Gregory Cohen, M.D., MPH - gdcohenmd@yahoo.com - Yes" at bounding box center [746, 425] width 1094 height 31
copy div "gdcohenmd@yahoo.com"
click at [62, 183] on div "Quoting plans" at bounding box center [47, 179] width 62 height 21
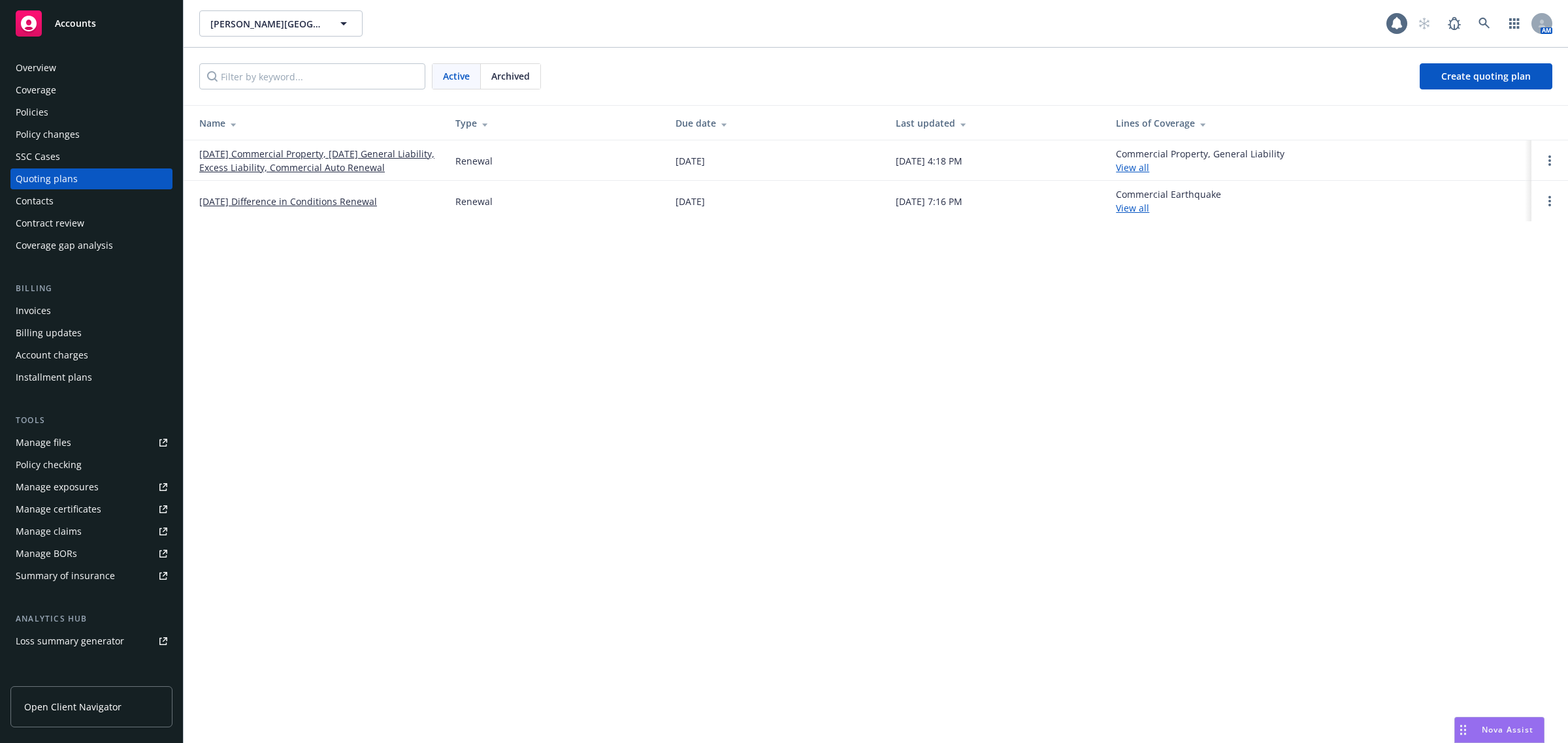
click at [269, 165] on link "[DATE] Commercial Property, [DATE] General Liability, Excess Liability, Commerc…" at bounding box center [317, 161] width 235 height 27
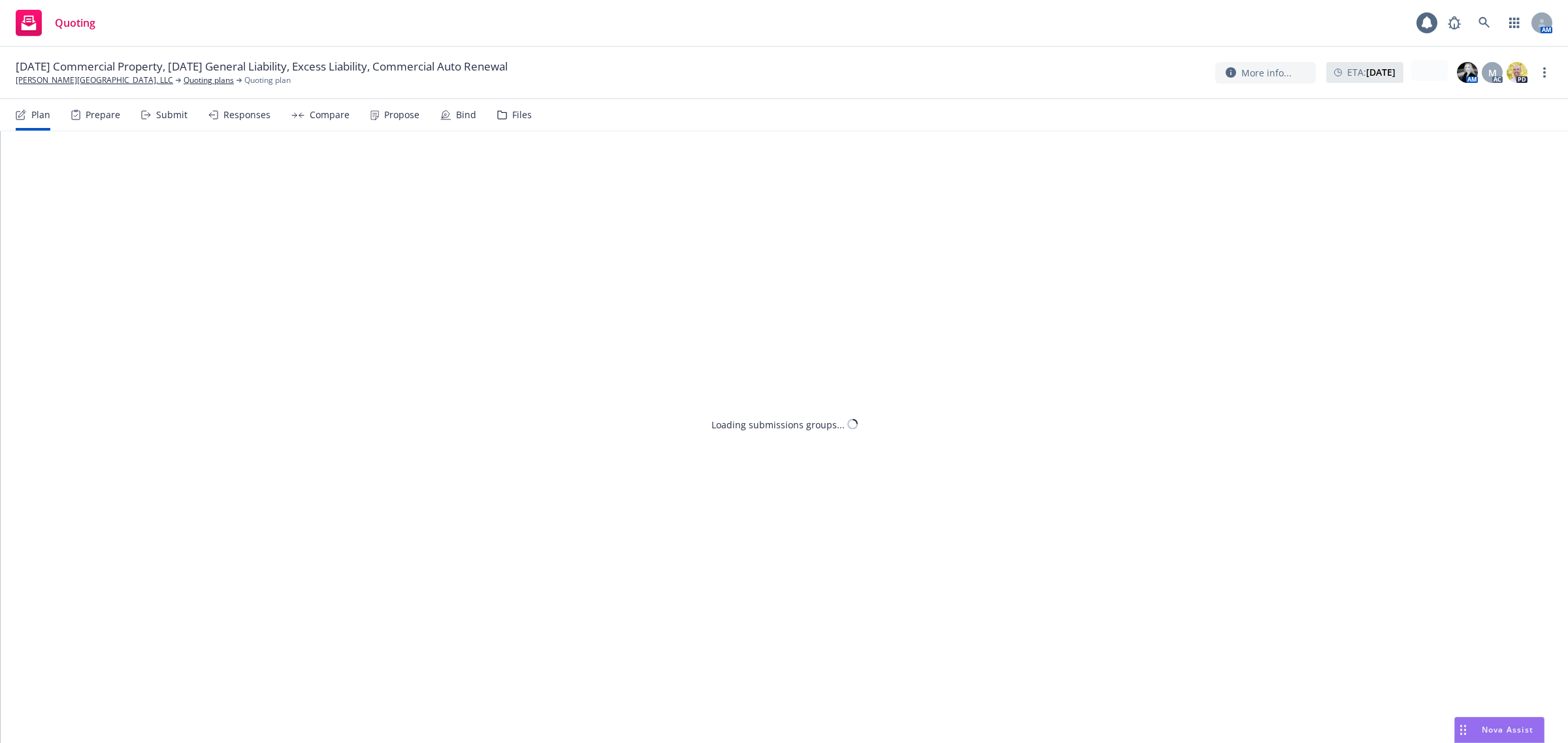
click at [406, 118] on div "Propose" at bounding box center [402, 115] width 36 height 10
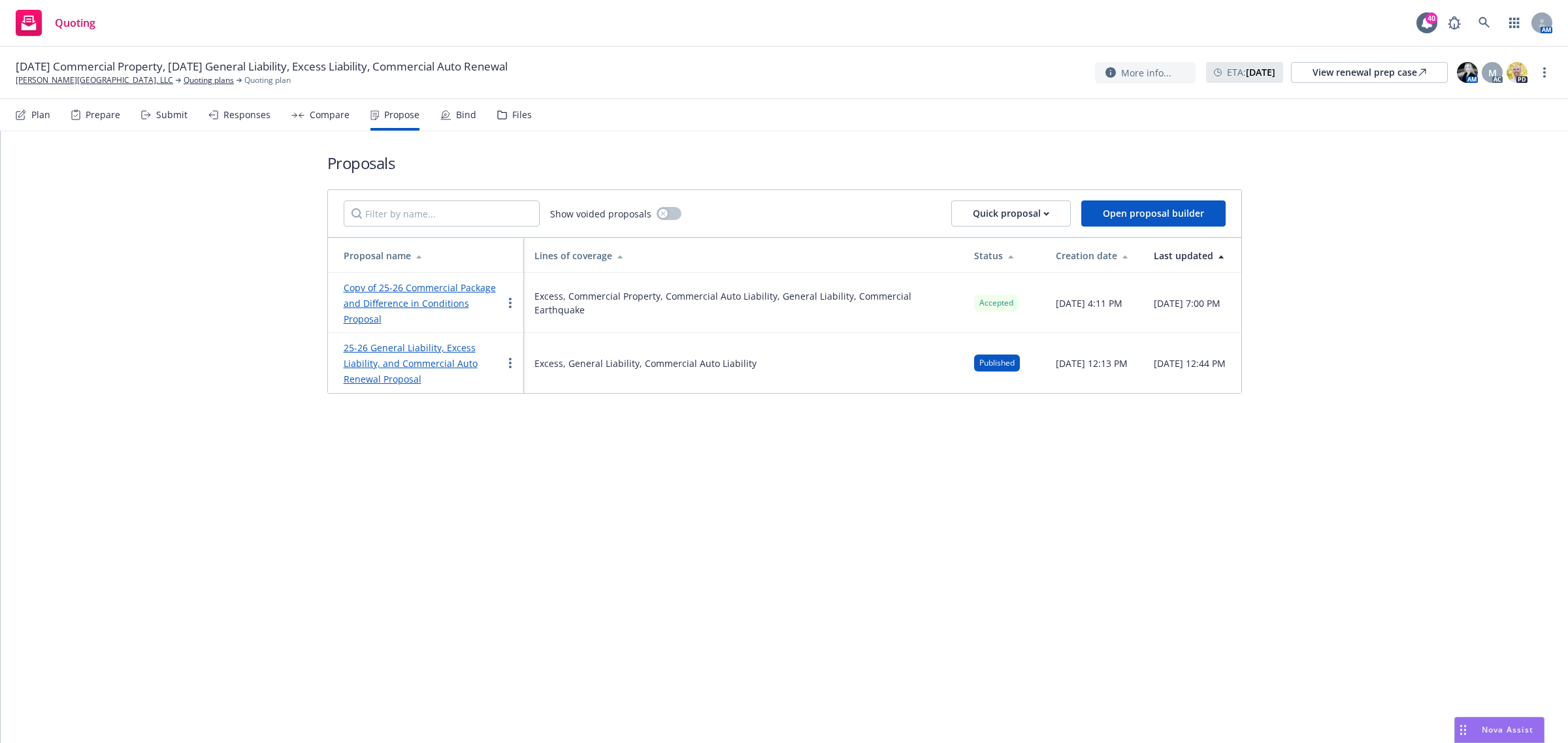
click at [435, 285] on link "Copy of 25-26 Commercial Package and Difference in Conditions Proposal" at bounding box center [420, 303] width 153 height 44
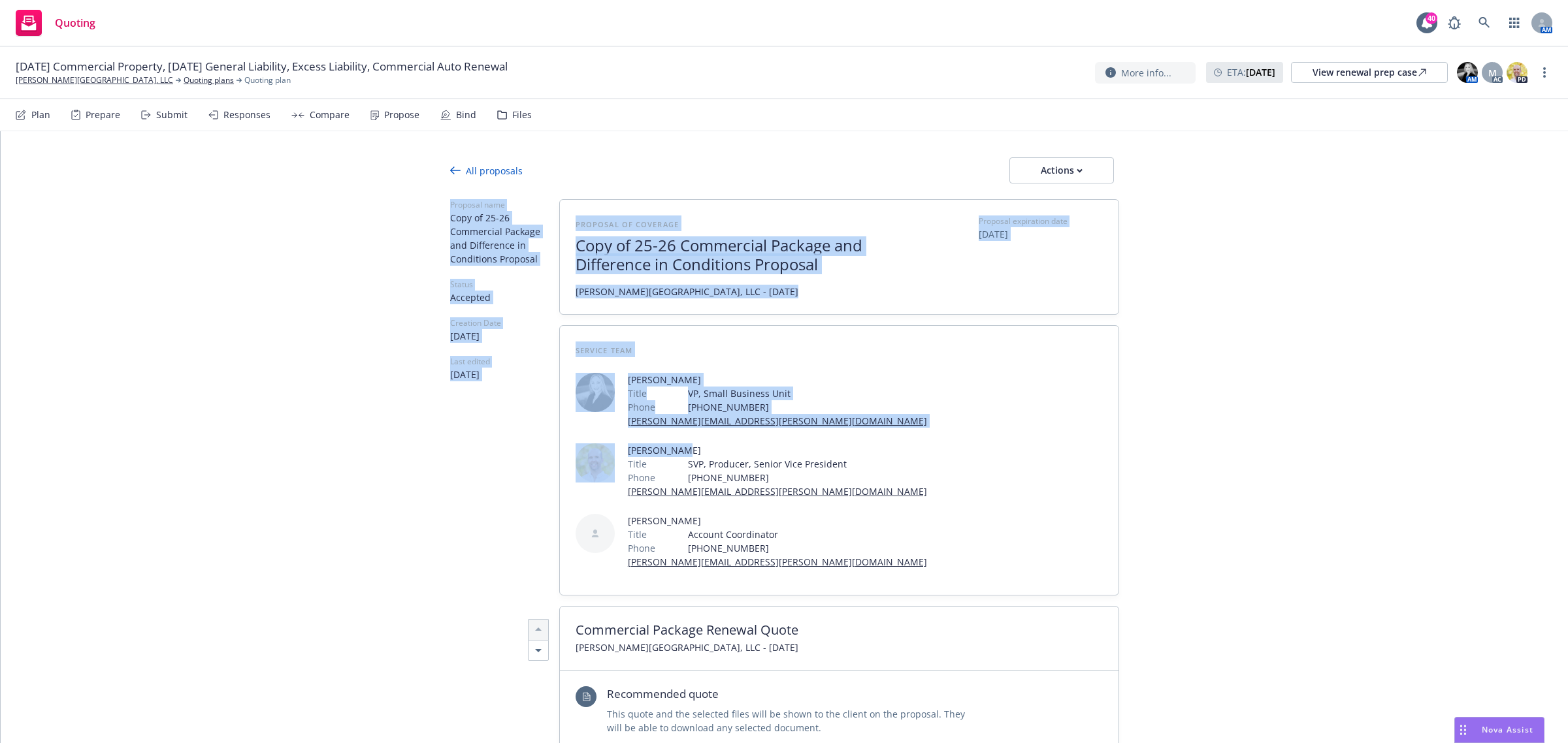
drag, startPoint x: 1555, startPoint y: 165, endPoint x: 1567, endPoint y: 253, distance: 88.8
click at [1563, 353] on div "All proposals Actions Proposal name Copy of 25-26 Commercial Package and Differ…" at bounding box center [785, 437] width 1568 height 612
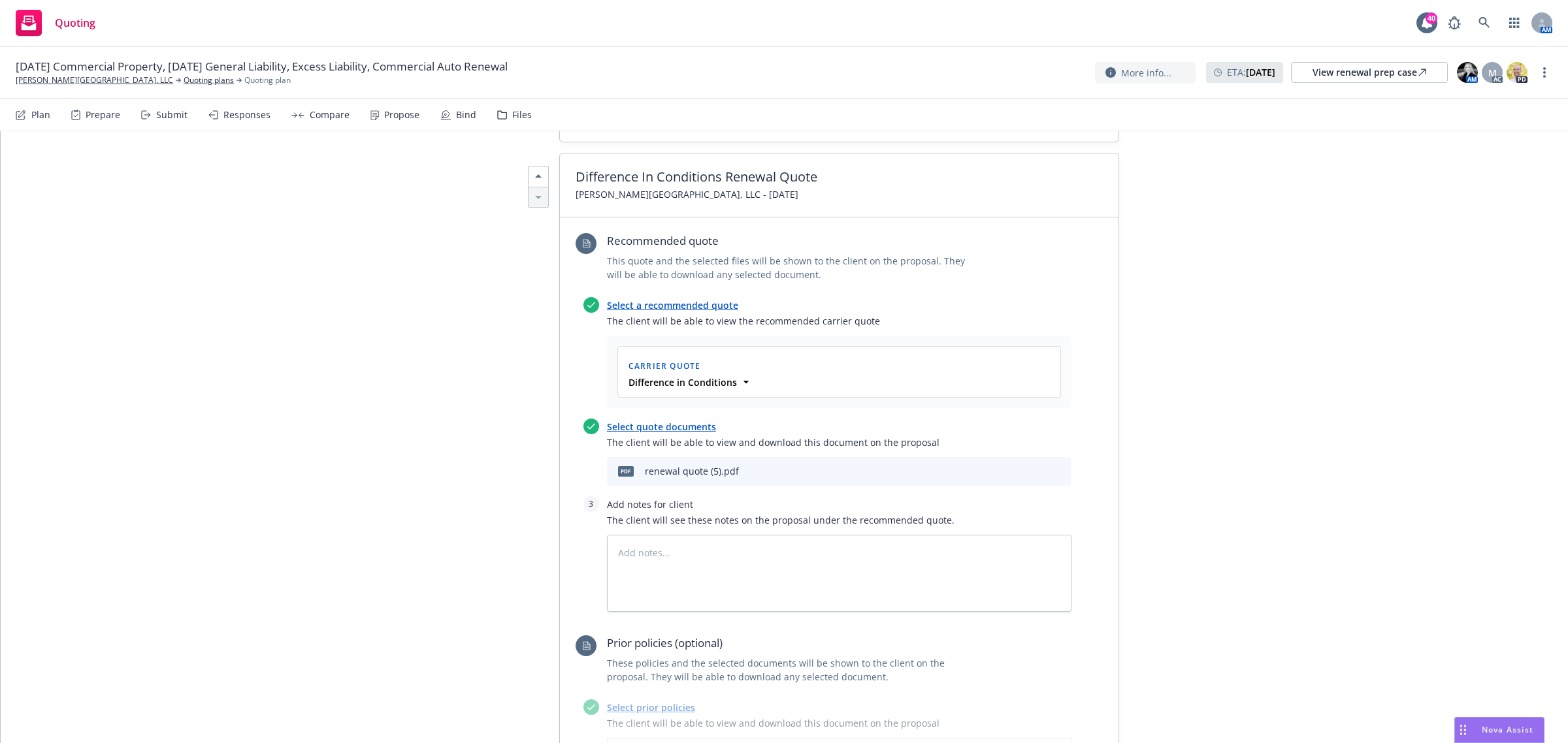
scroll to position [1963, 0]
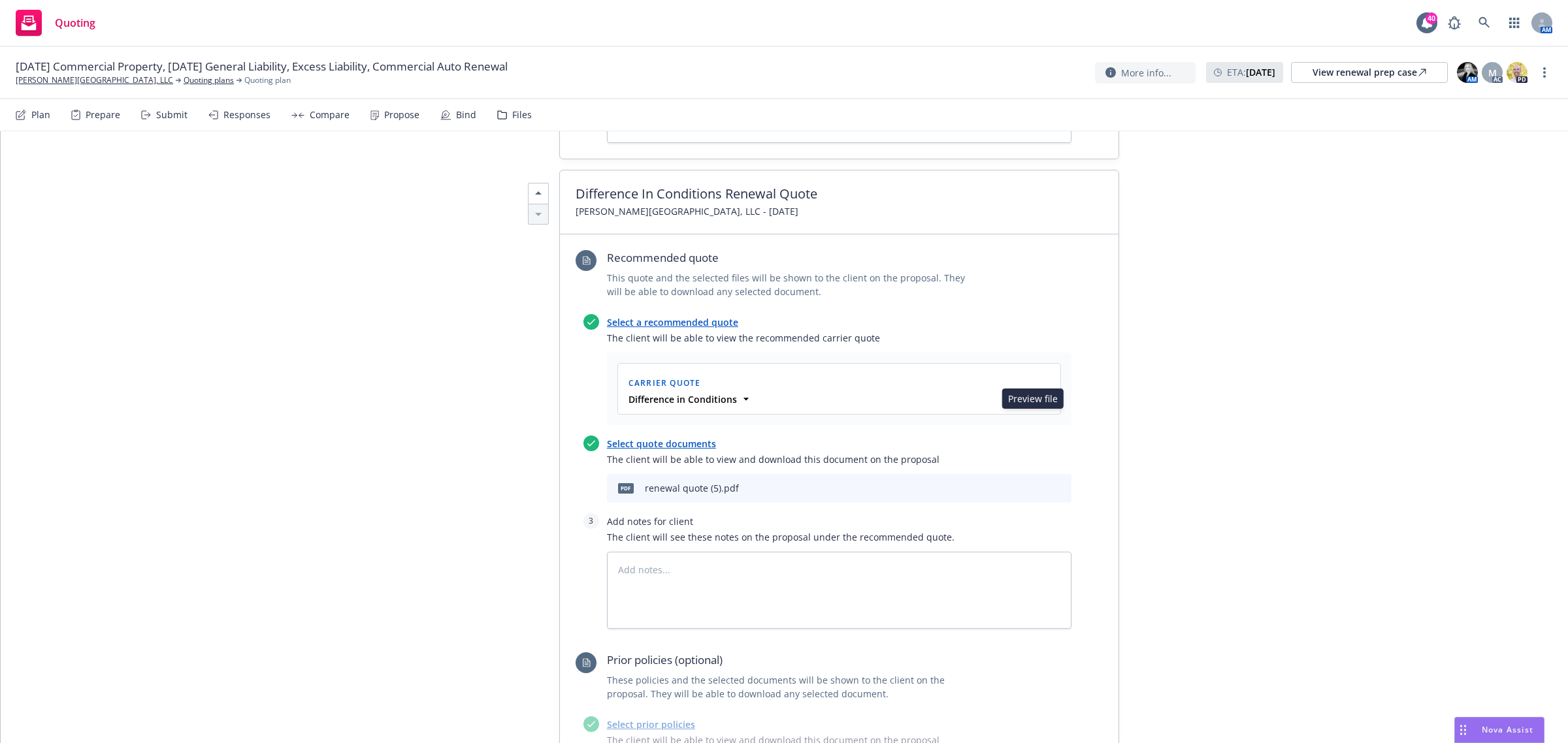
click at [1038, 483] on icon "preview file" at bounding box center [1039, 488] width 12 height 9
click at [1481, 20] on icon at bounding box center [1484, 23] width 12 height 12
type textarea "x"
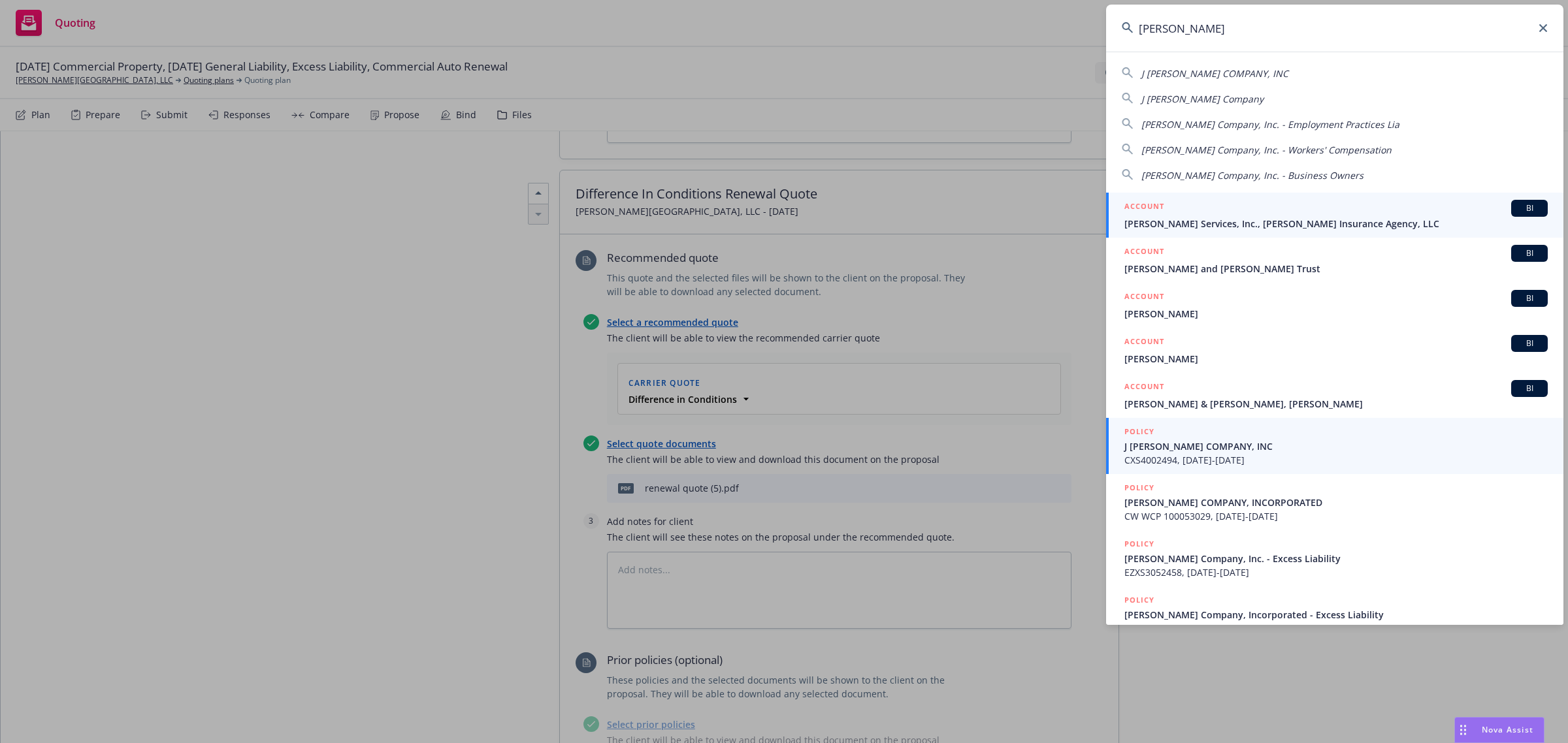
type input "[PERSON_NAME]"
click at [1209, 446] on span "J [PERSON_NAME] COMPANY, INC" at bounding box center [1336, 446] width 423 height 14
